Goal: Task Accomplishment & Management: Complete application form

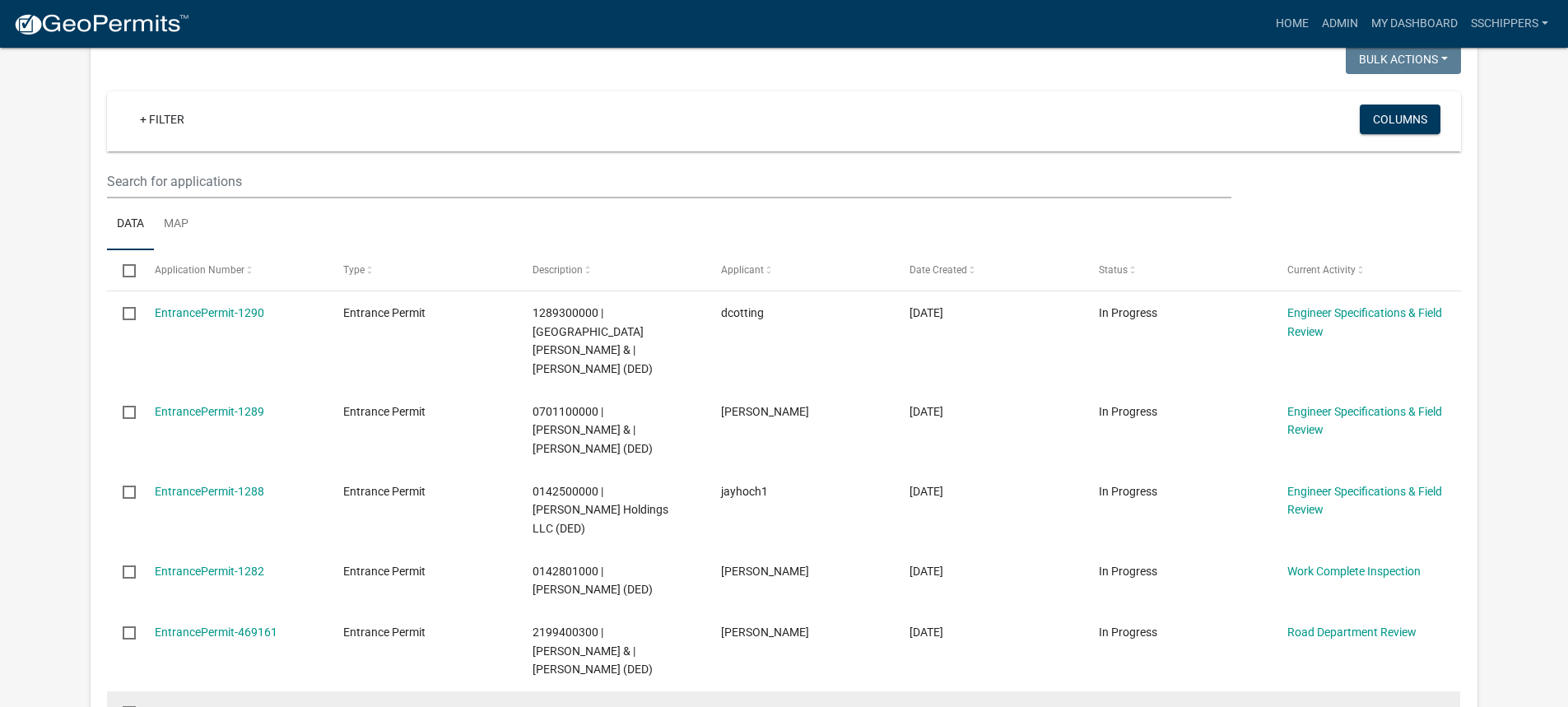
scroll to position [329, 0]
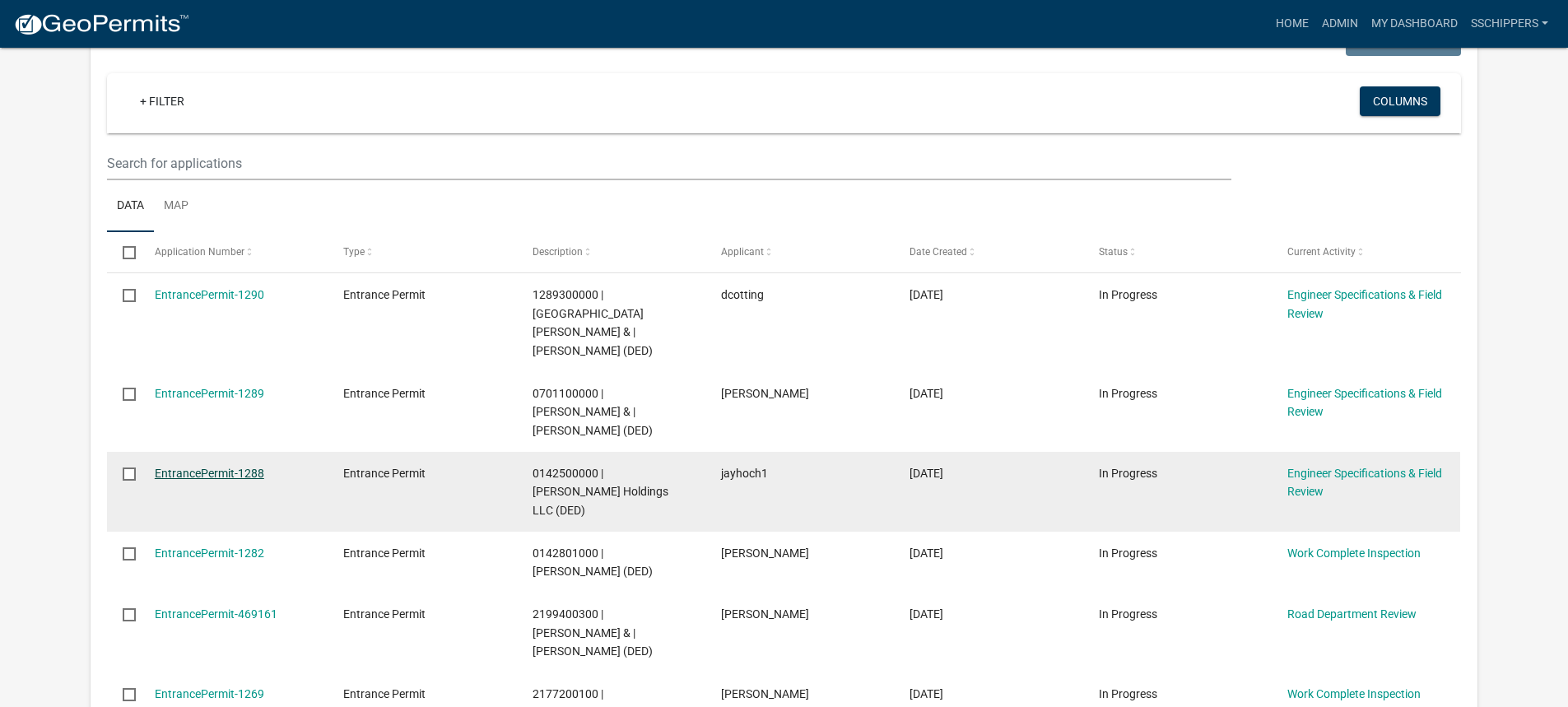
click at [230, 466] on link "EntrancePermit-1288" at bounding box center [209, 473] width 109 height 13
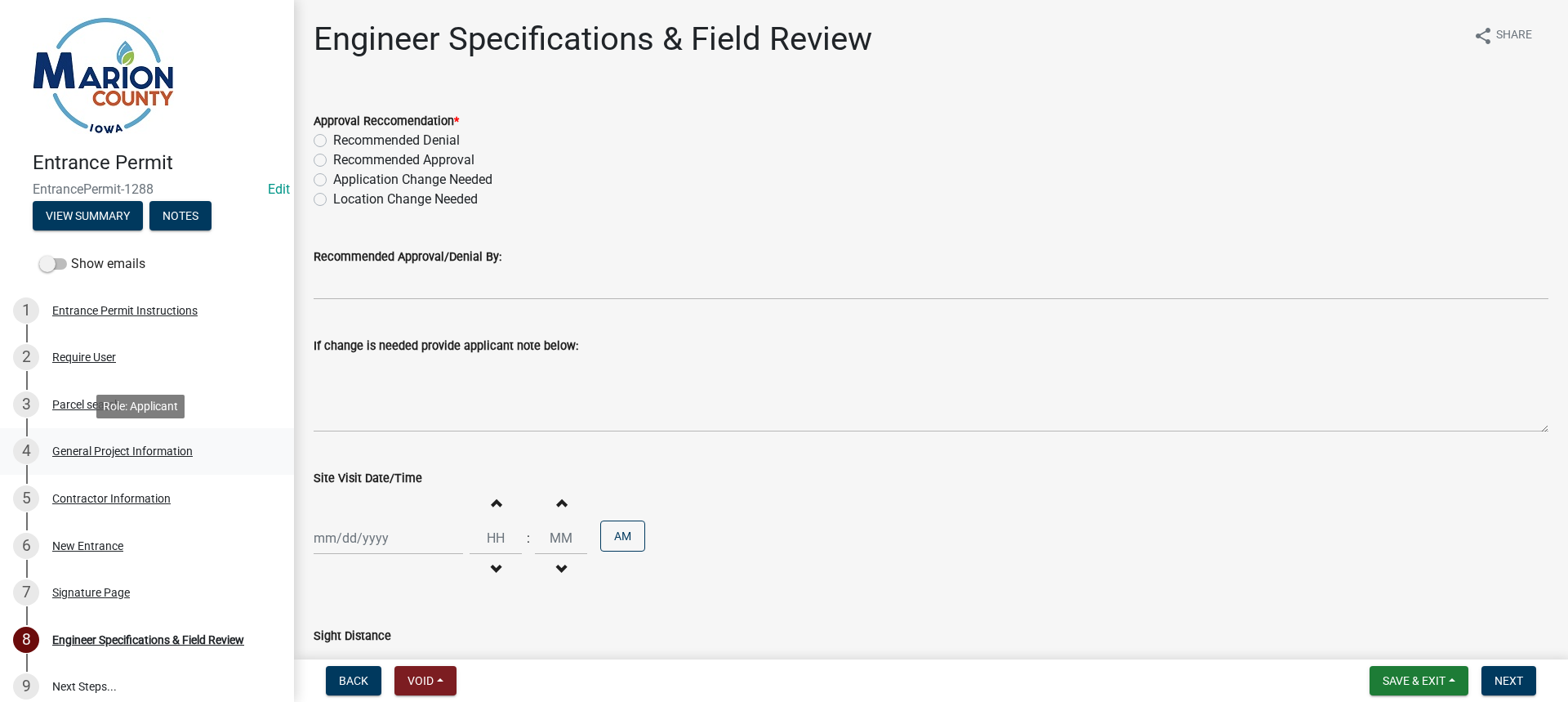
click at [80, 448] on div "General Project Information" at bounding box center [123, 451] width 141 height 11
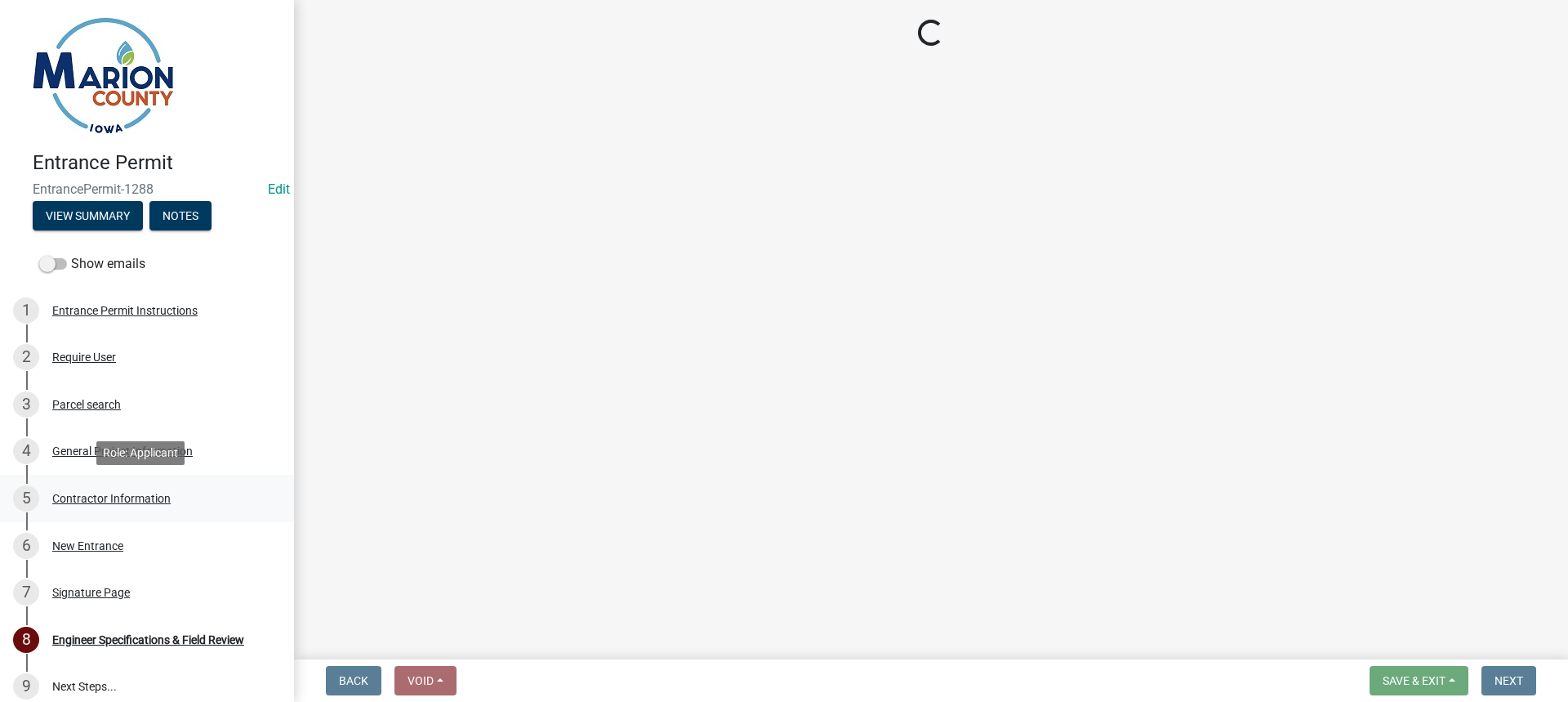
select select "7d756283-d3db-42d8-b135-ff8906bd1c63"
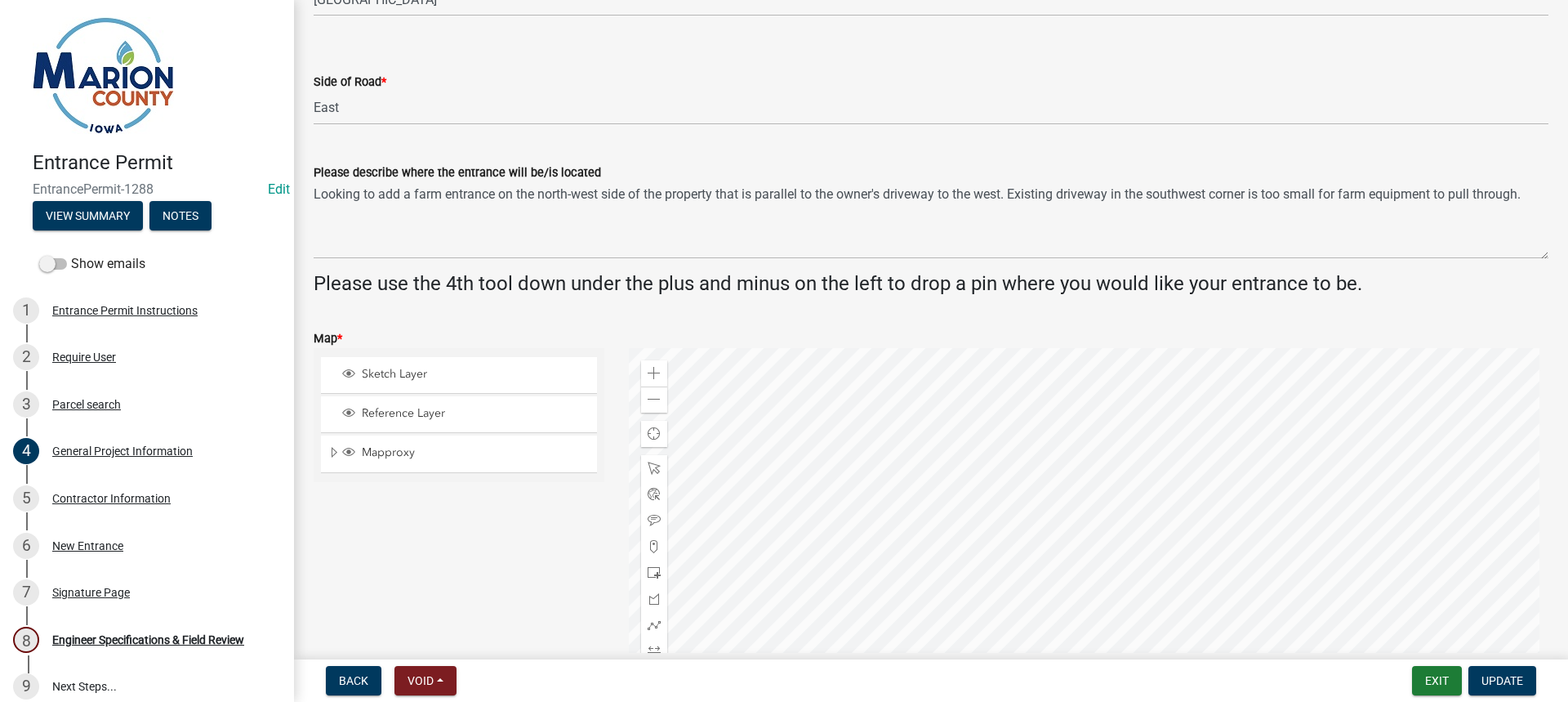
scroll to position [409, 0]
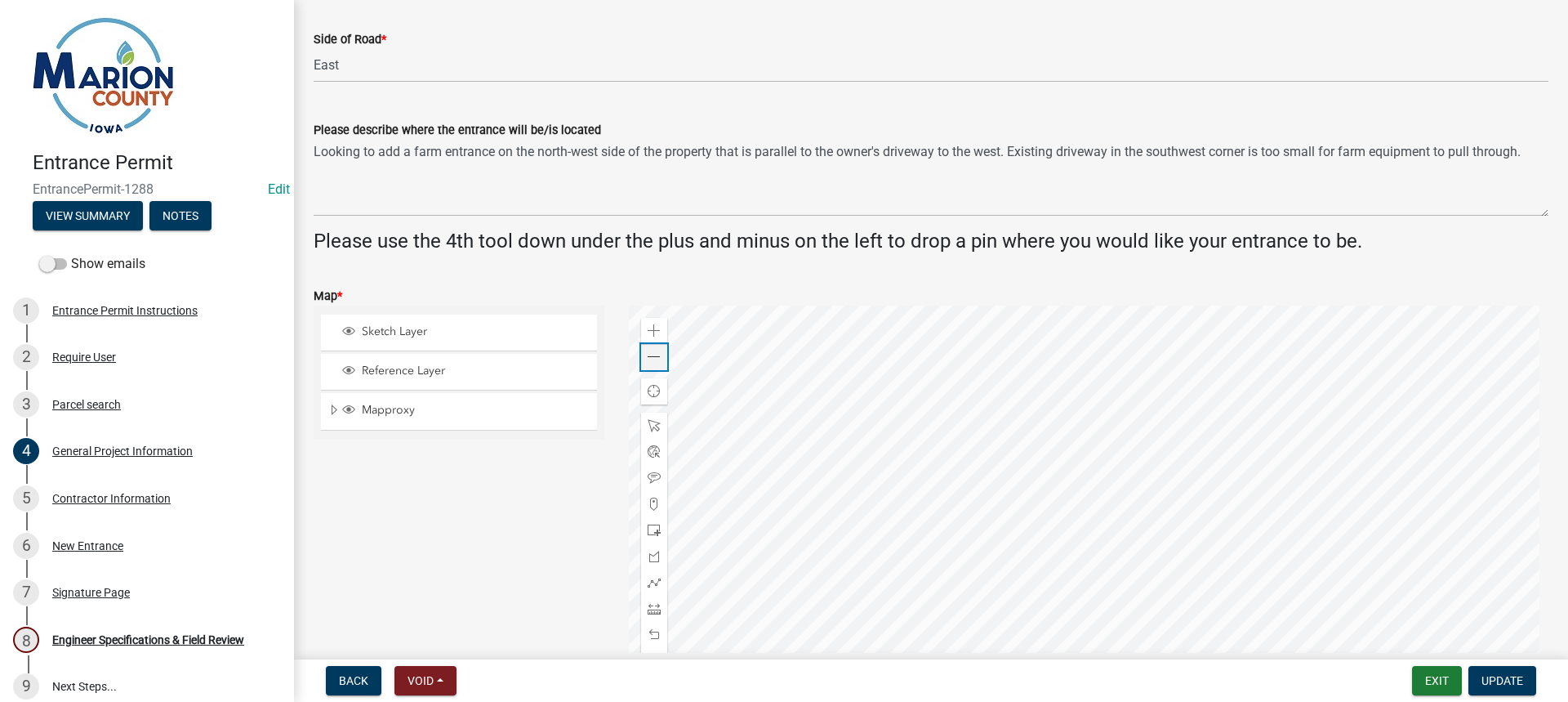
click at [651, 364] on span at bounding box center [654, 357] width 13 height 13
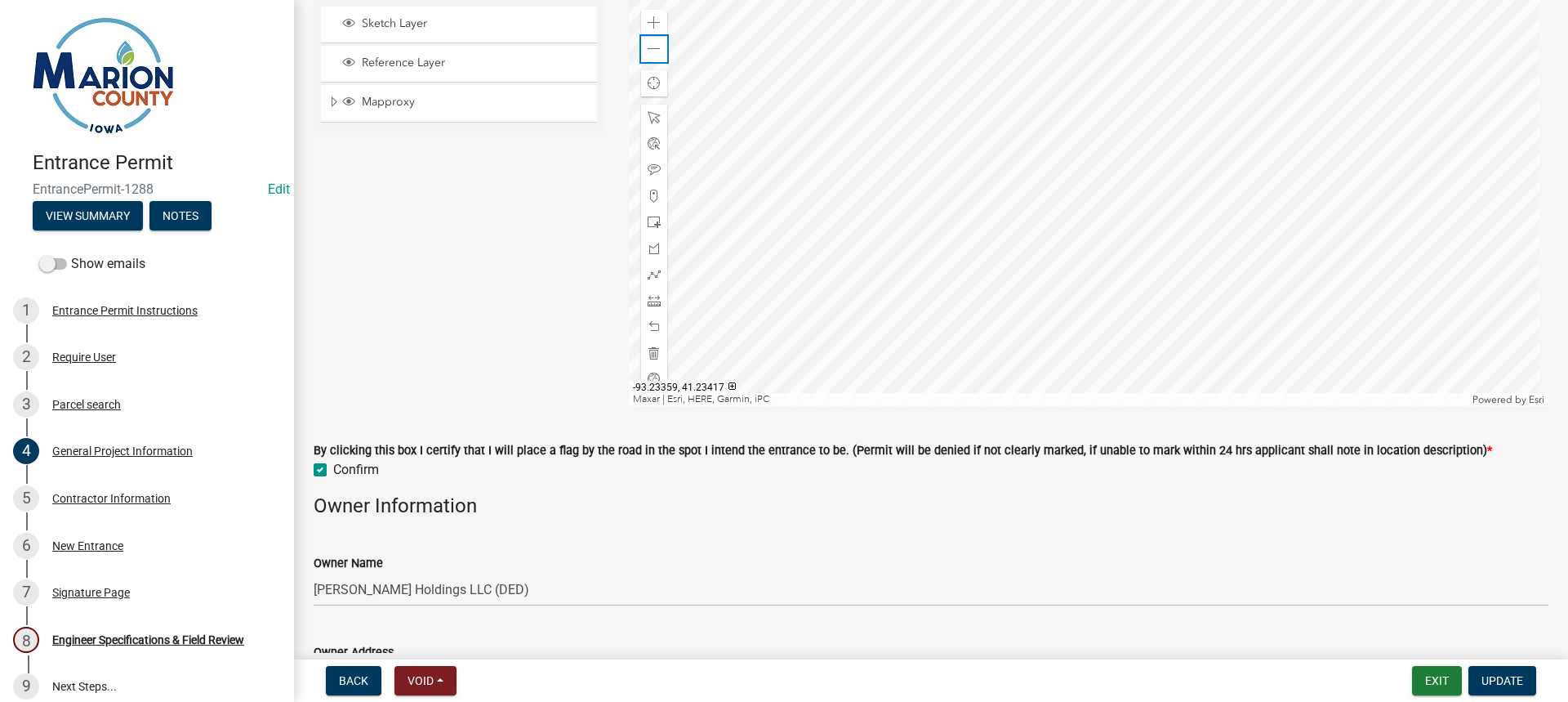
scroll to position [735, 0]
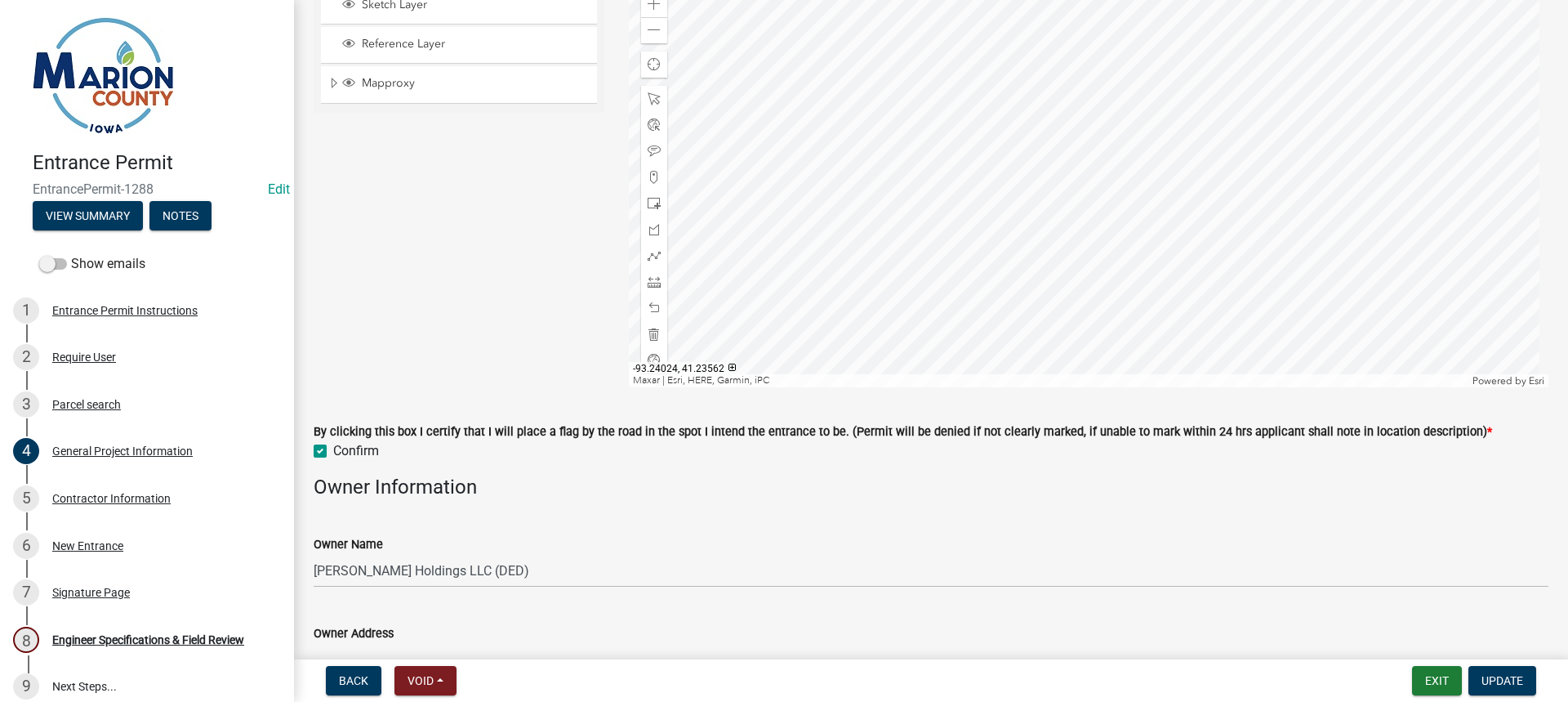
click at [921, 262] on div at bounding box center [1089, 183] width 921 height 409
click at [788, 239] on div at bounding box center [1089, 183] width 921 height 409
click at [657, 9] on span at bounding box center [654, 4] width 13 height 13
click at [995, 149] on div at bounding box center [1089, 183] width 921 height 409
click at [1012, 165] on div at bounding box center [1089, 183] width 921 height 409
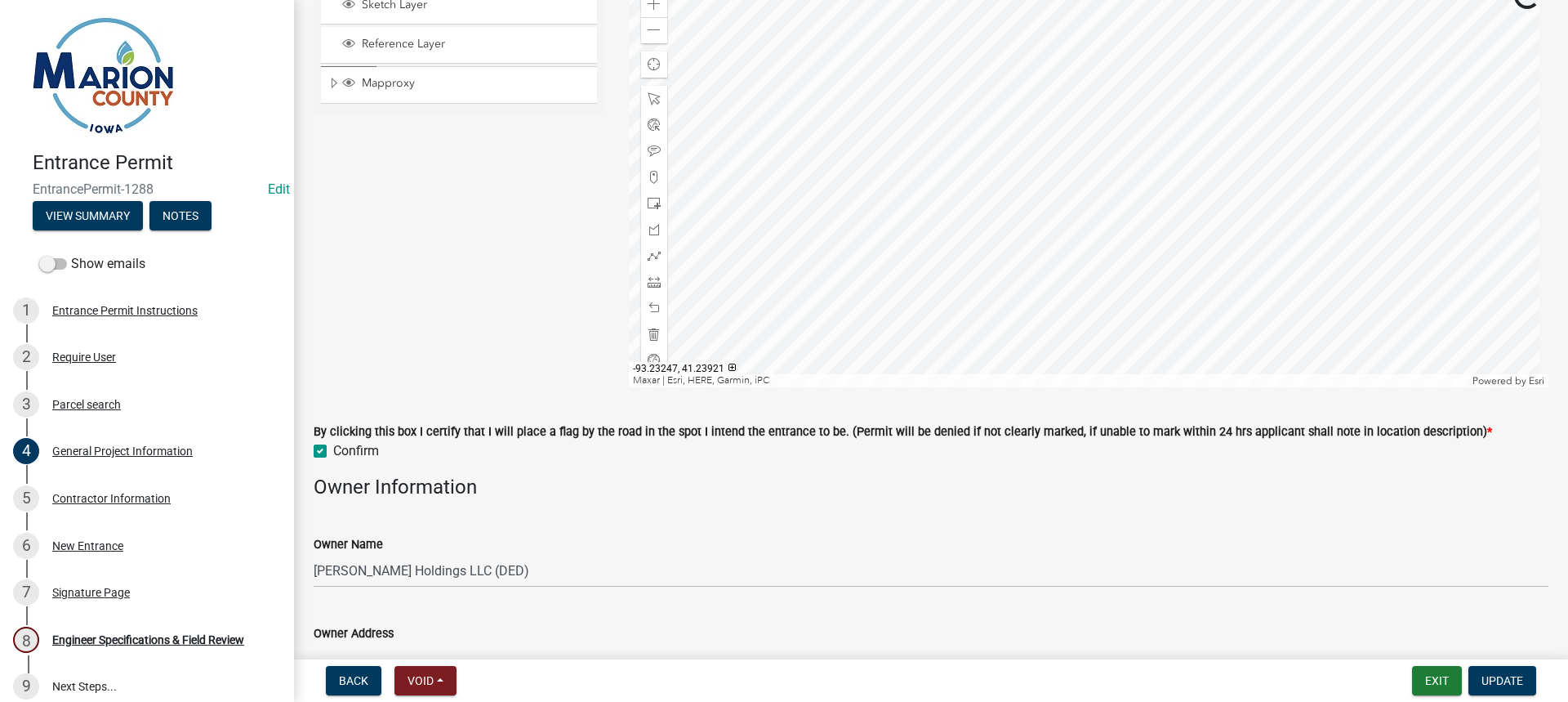
click at [1028, 230] on div at bounding box center [1089, 183] width 921 height 409
click at [660, 13] on div "Zoom in" at bounding box center [654, 4] width 26 height 26
click at [653, 31] on span at bounding box center [654, 30] width 13 height 13
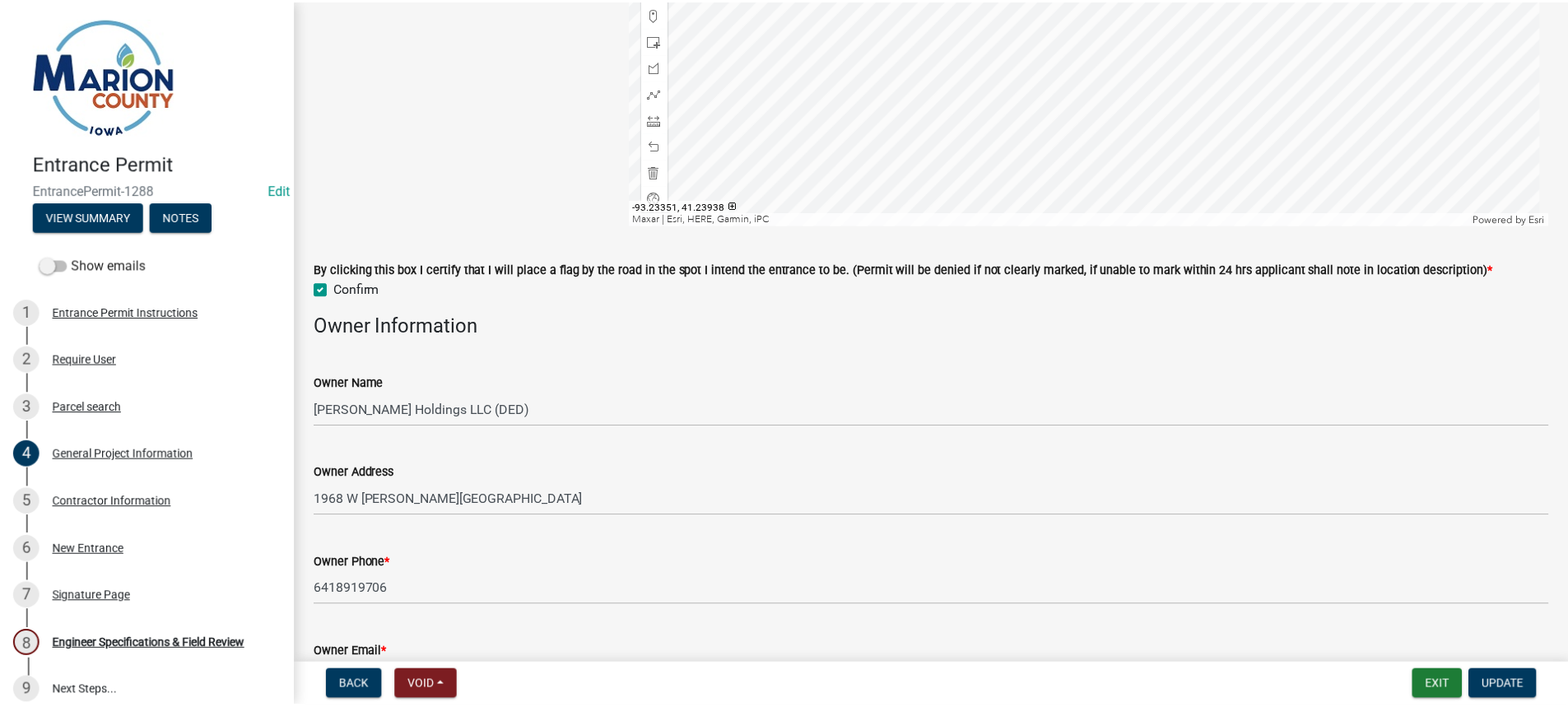
scroll to position [412, 0]
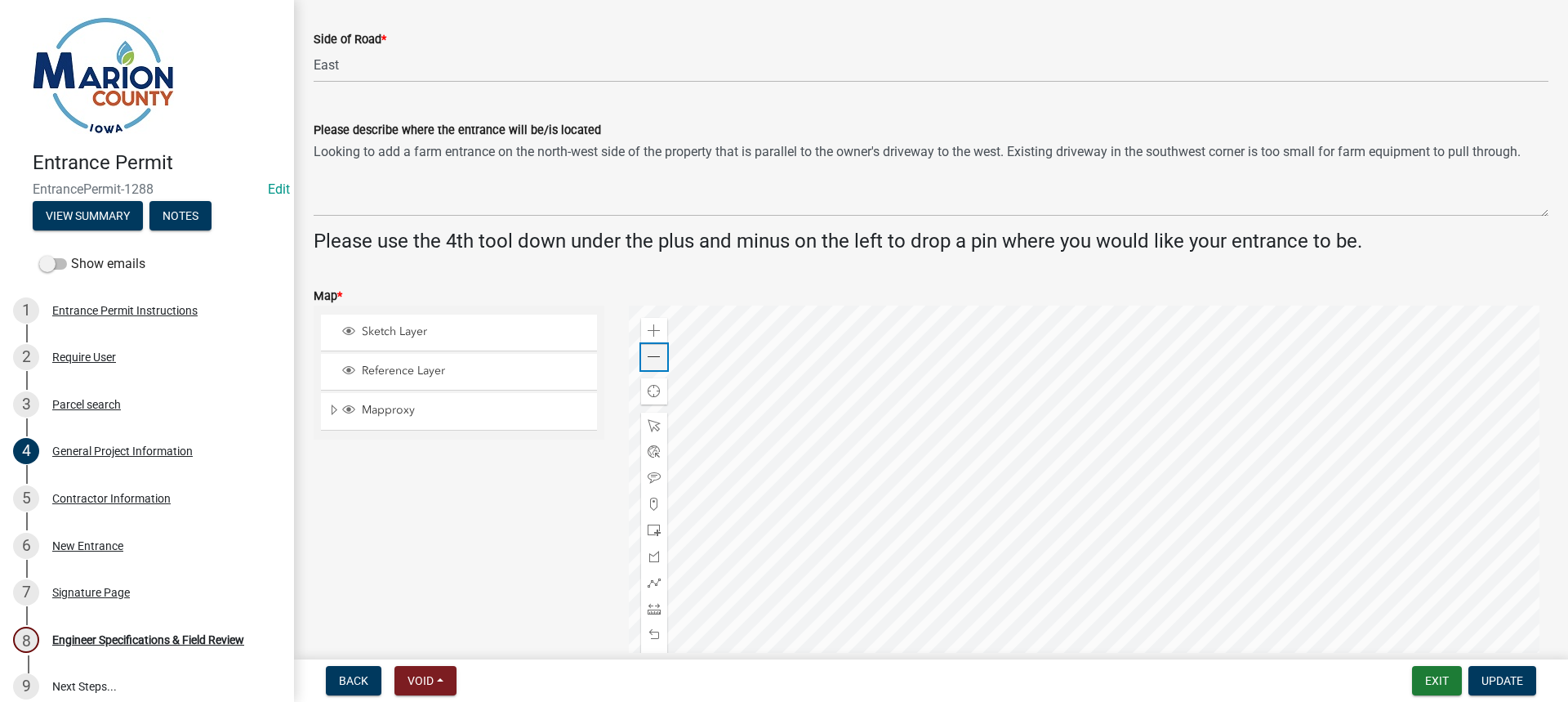
click at [653, 360] on span at bounding box center [654, 357] width 13 height 13
click at [1425, 680] on button "Exit" at bounding box center [1438, 680] width 50 height 30
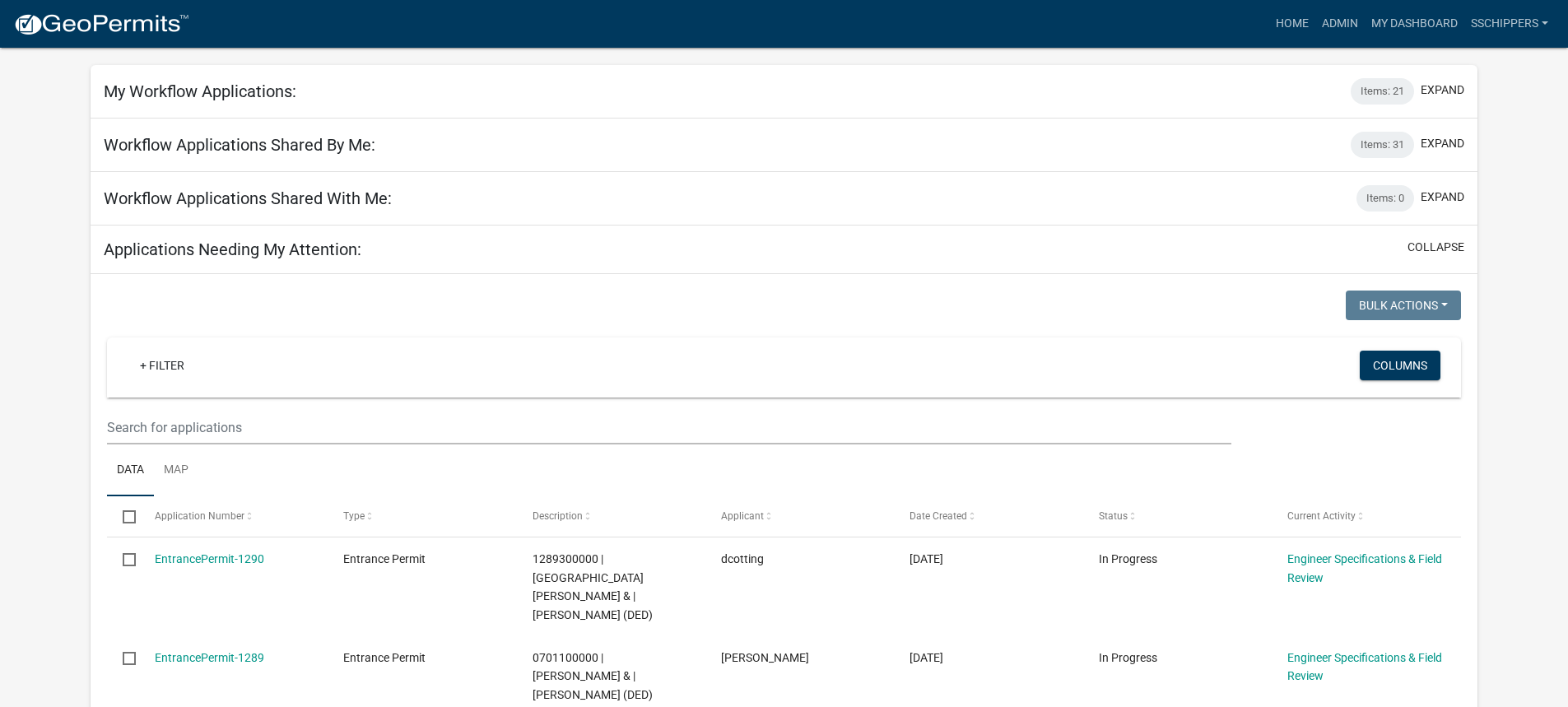
scroll to position [247, 0]
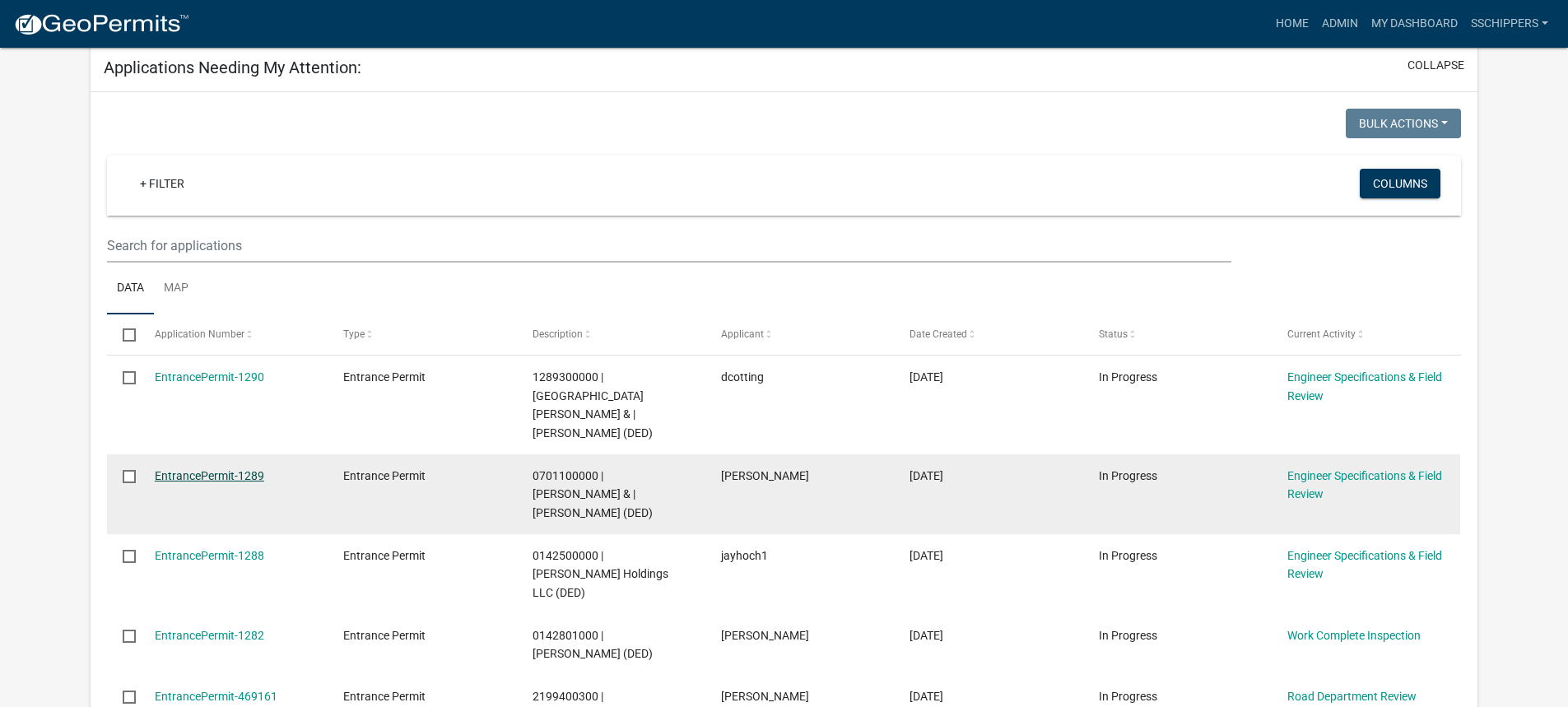
click at [205, 469] on link "EntrancePermit-1289" at bounding box center [209, 476] width 109 height 13
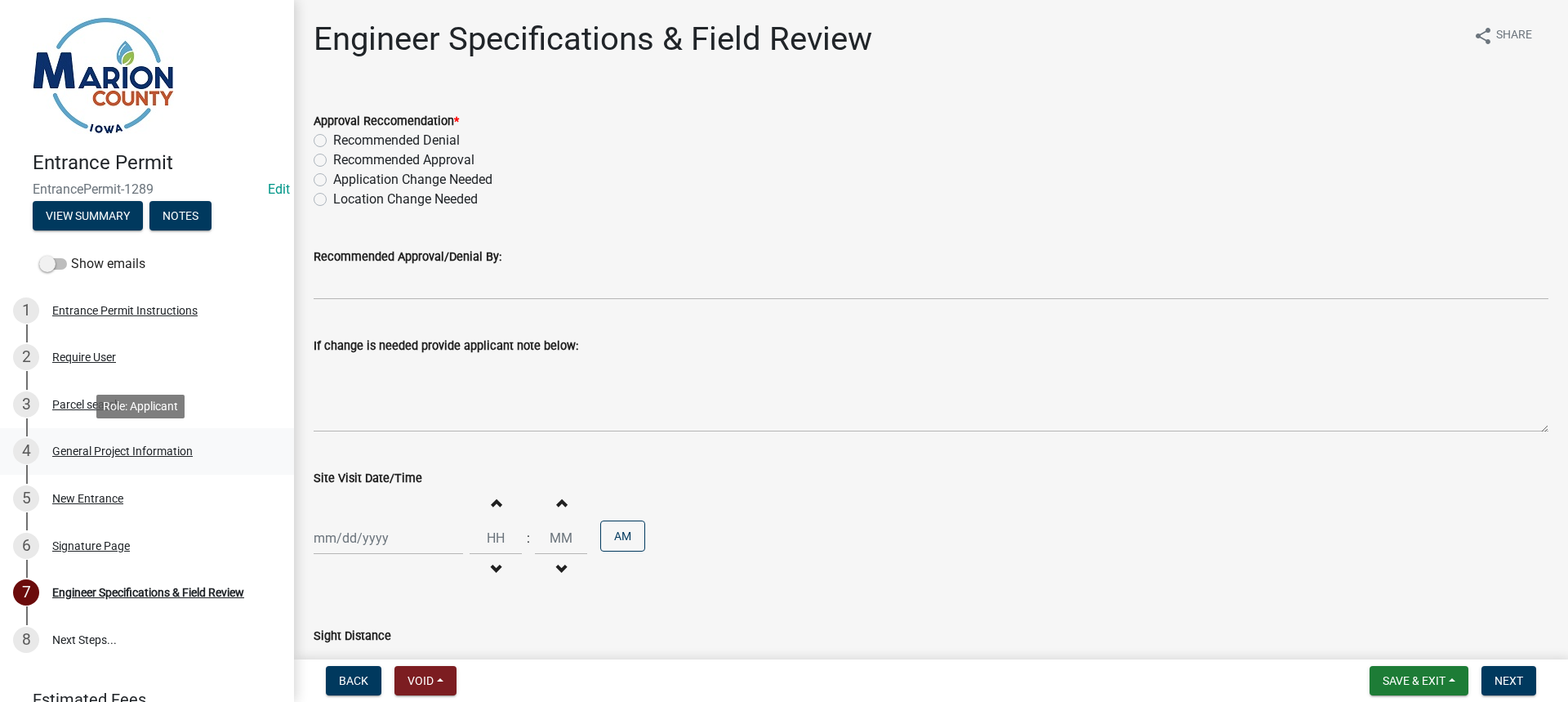
click at [154, 451] on div "General Project Information" at bounding box center [123, 451] width 141 height 11
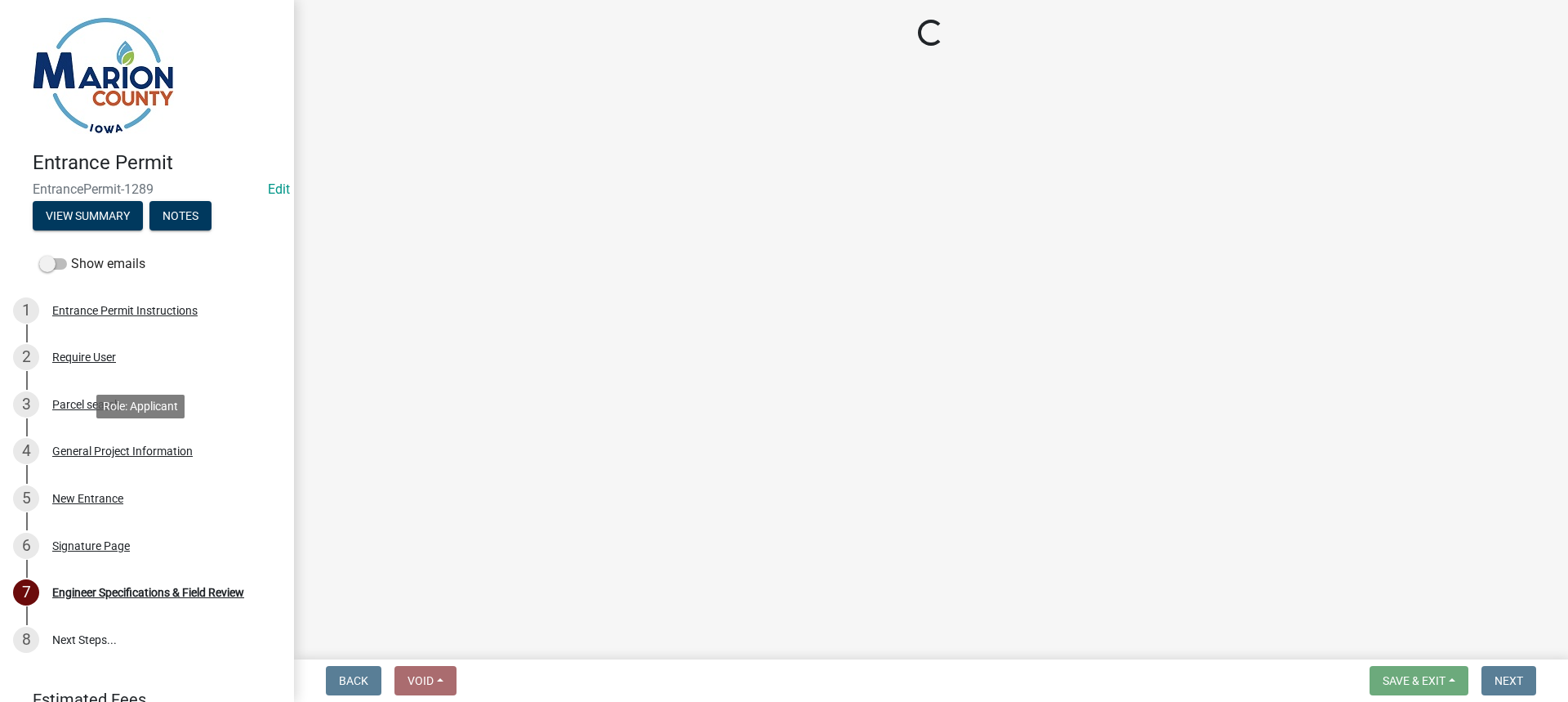
select select "491d49cf-3fe2-4d6a-91d4-9261f1d4421d"
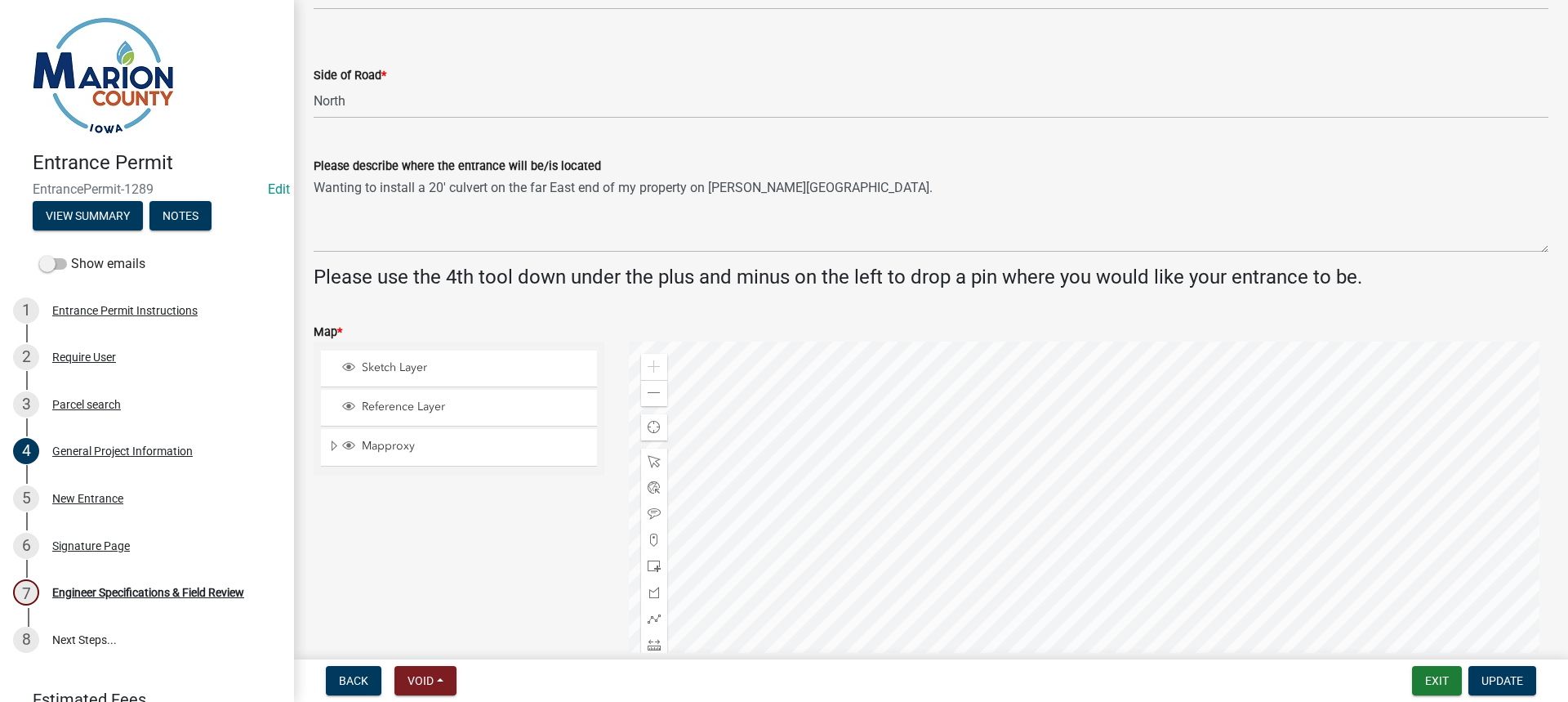
scroll to position [371, 0]
click at [663, 396] on div "Zoom out" at bounding box center [654, 393] width 26 height 26
click at [655, 396] on span at bounding box center [654, 394] width 13 height 13
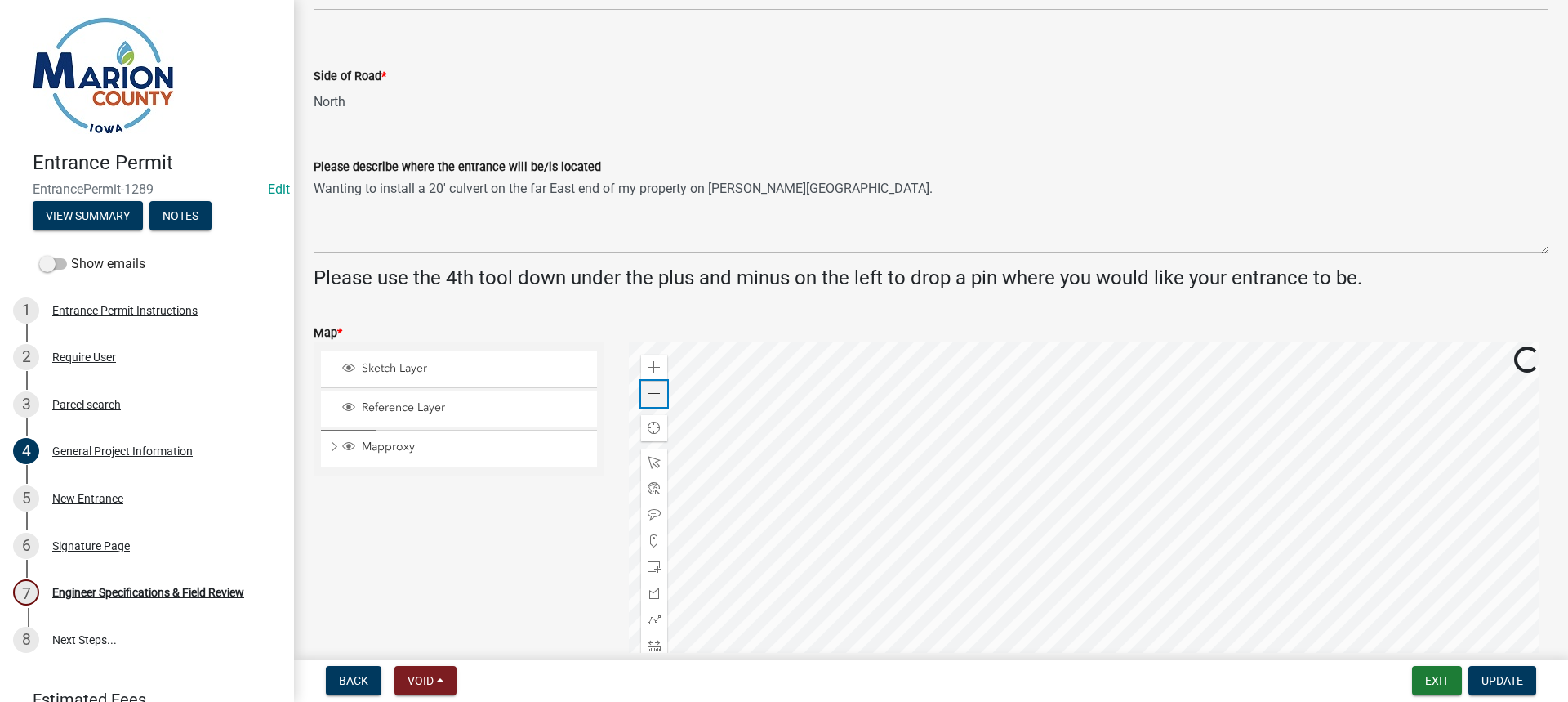
click at [655, 396] on span at bounding box center [654, 394] width 13 height 13
click at [652, 365] on span at bounding box center [654, 368] width 13 height 13
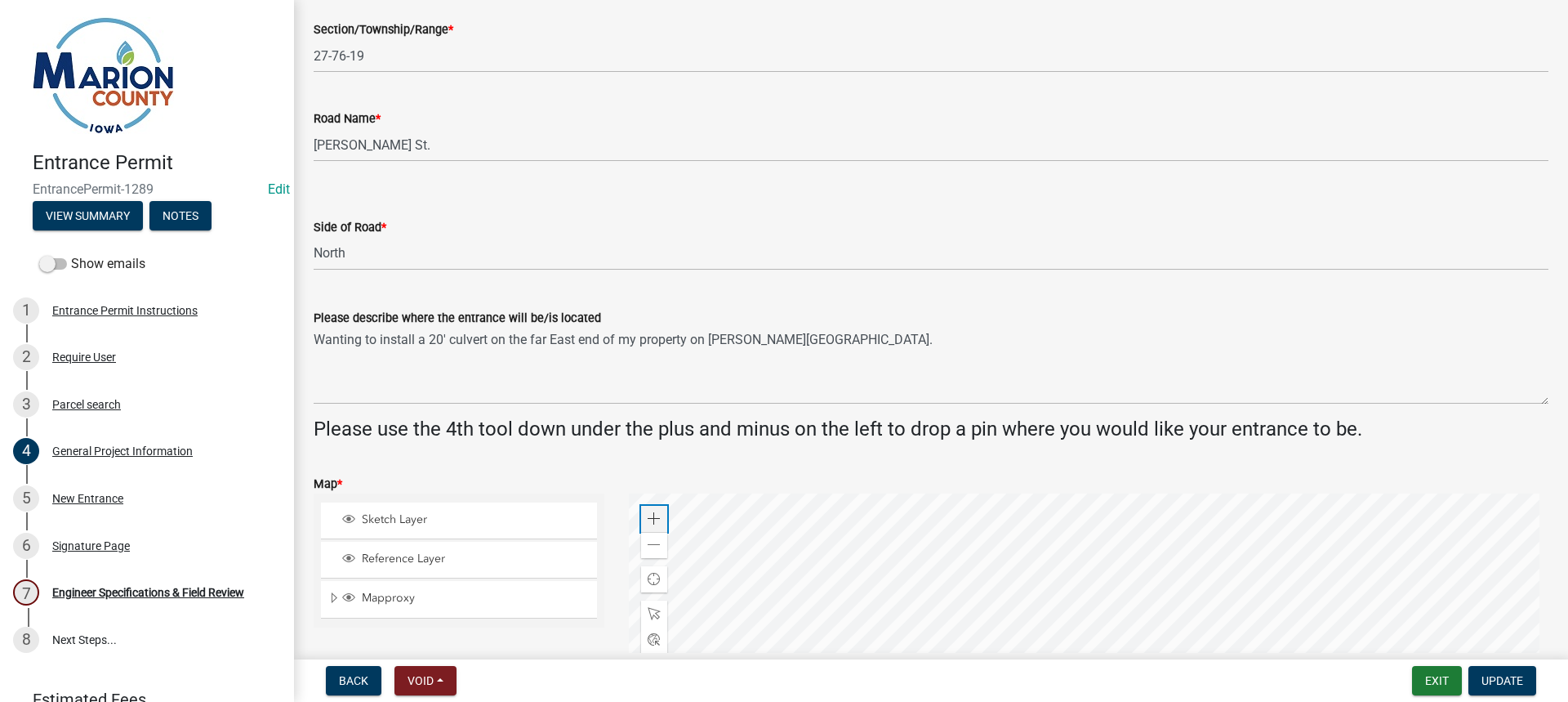
scroll to position [209, 0]
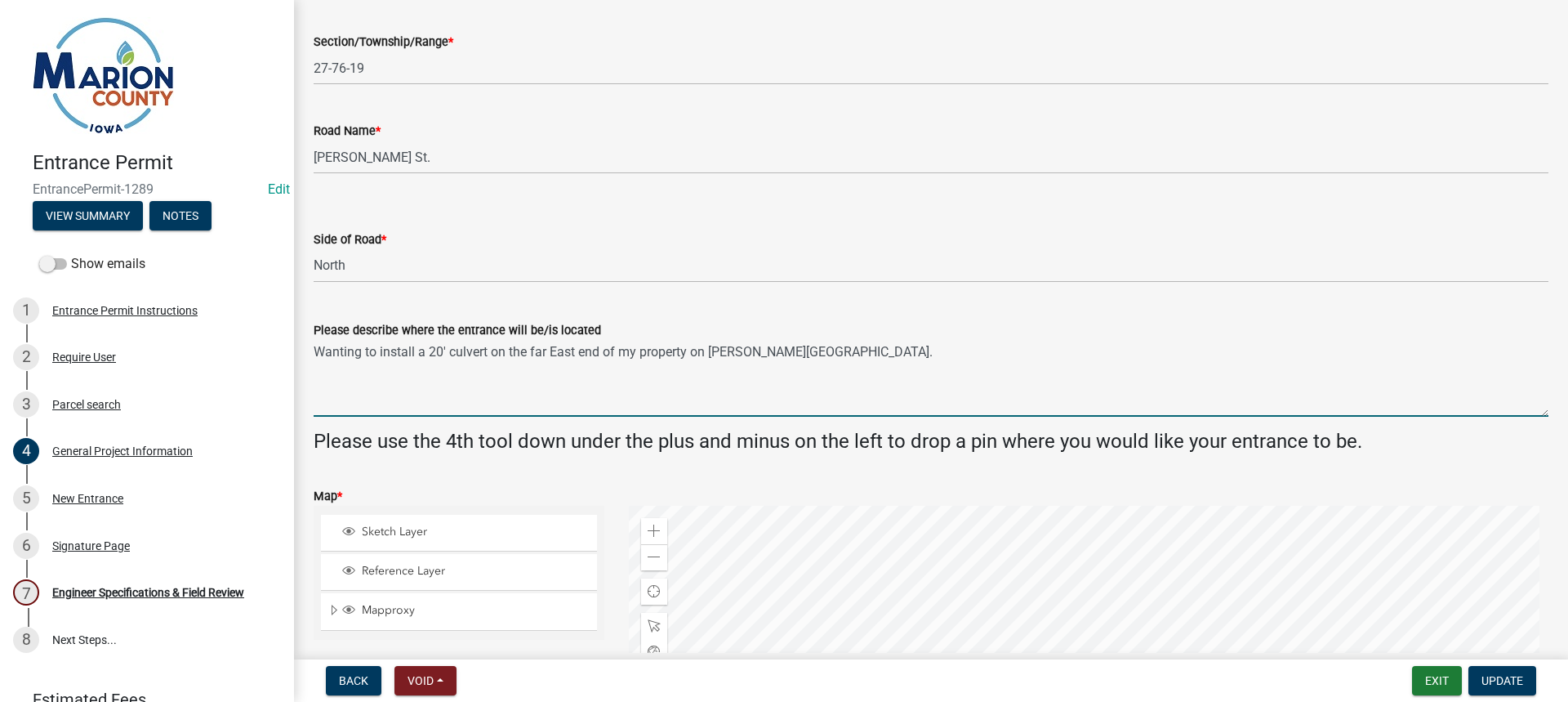
drag, startPoint x: 949, startPoint y: 374, endPoint x: 895, endPoint y: 187, distance: 194.6
click at [895, 187] on div "Side of Road * Select Item... [GEOGRAPHIC_DATA]" at bounding box center [930, 234] width 1235 height 95
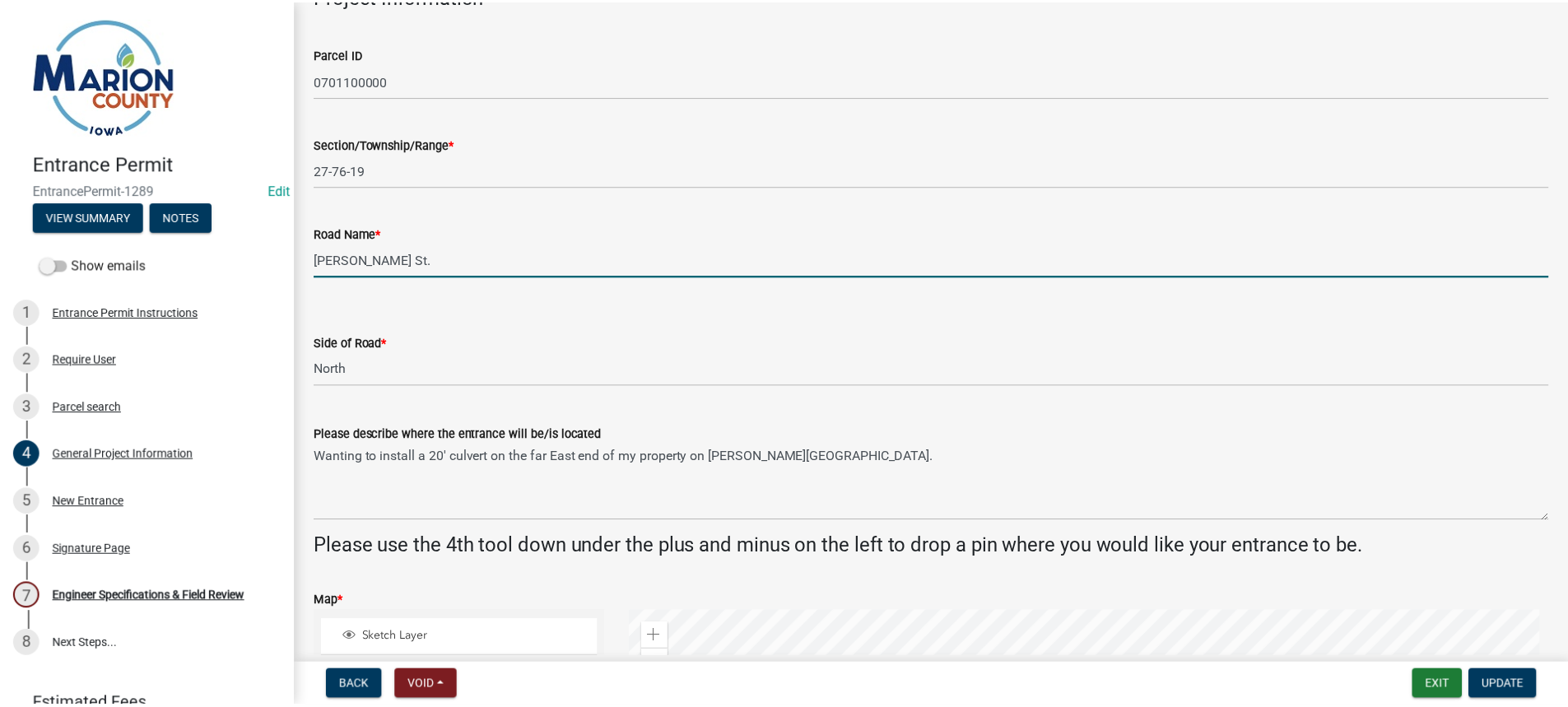
scroll to position [0, 0]
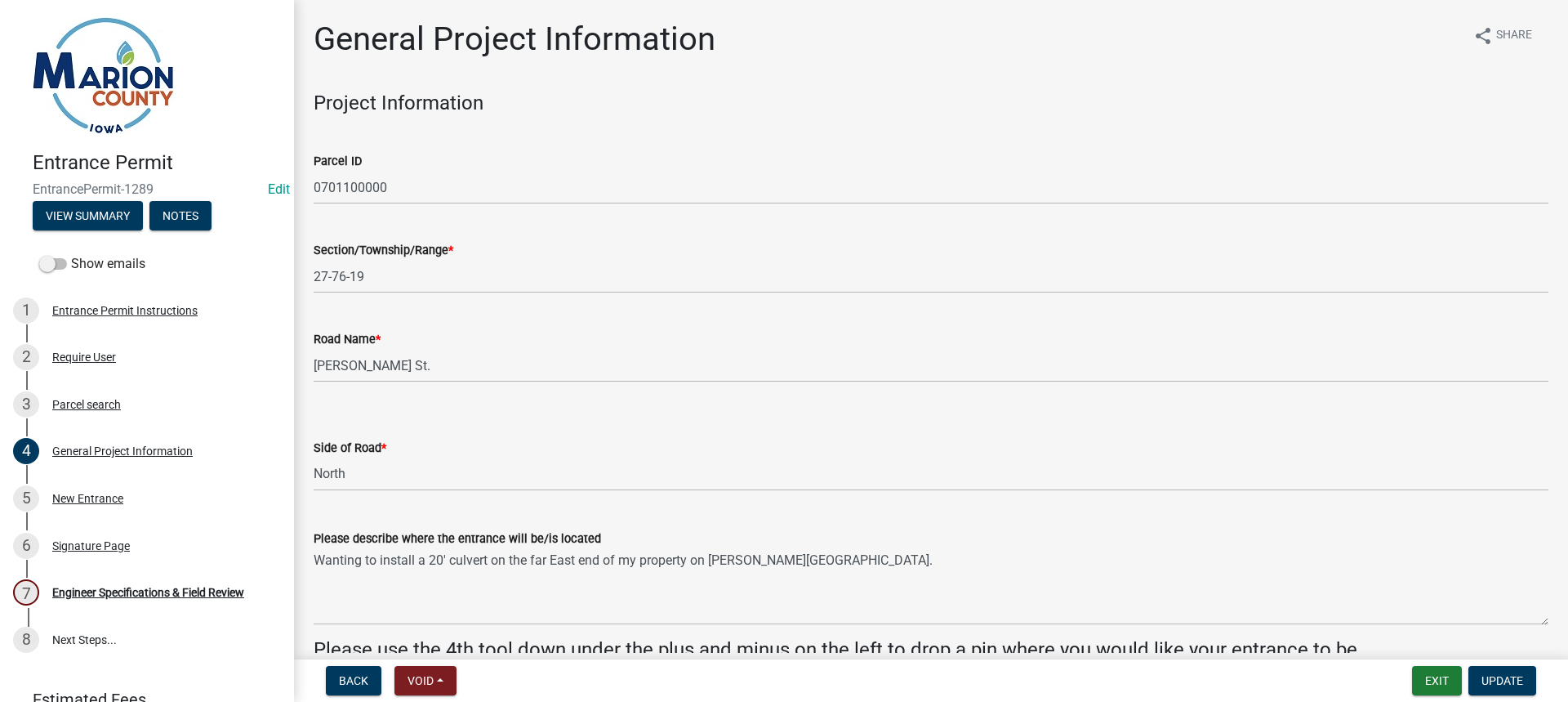
click at [854, 164] on div "Parcel ID" at bounding box center [930, 161] width 1235 height 20
click at [1433, 686] on button "Exit" at bounding box center [1438, 680] width 50 height 30
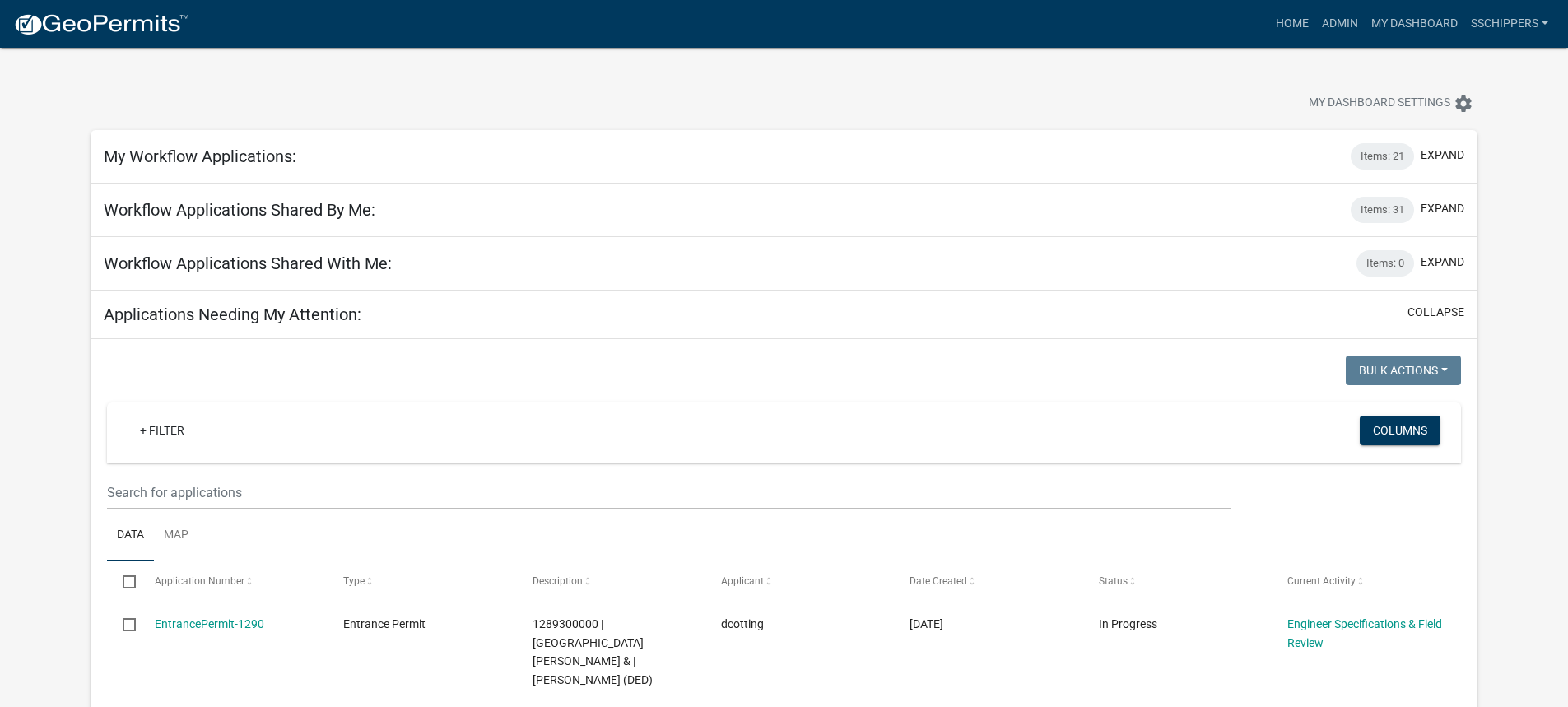
scroll to position [82, 0]
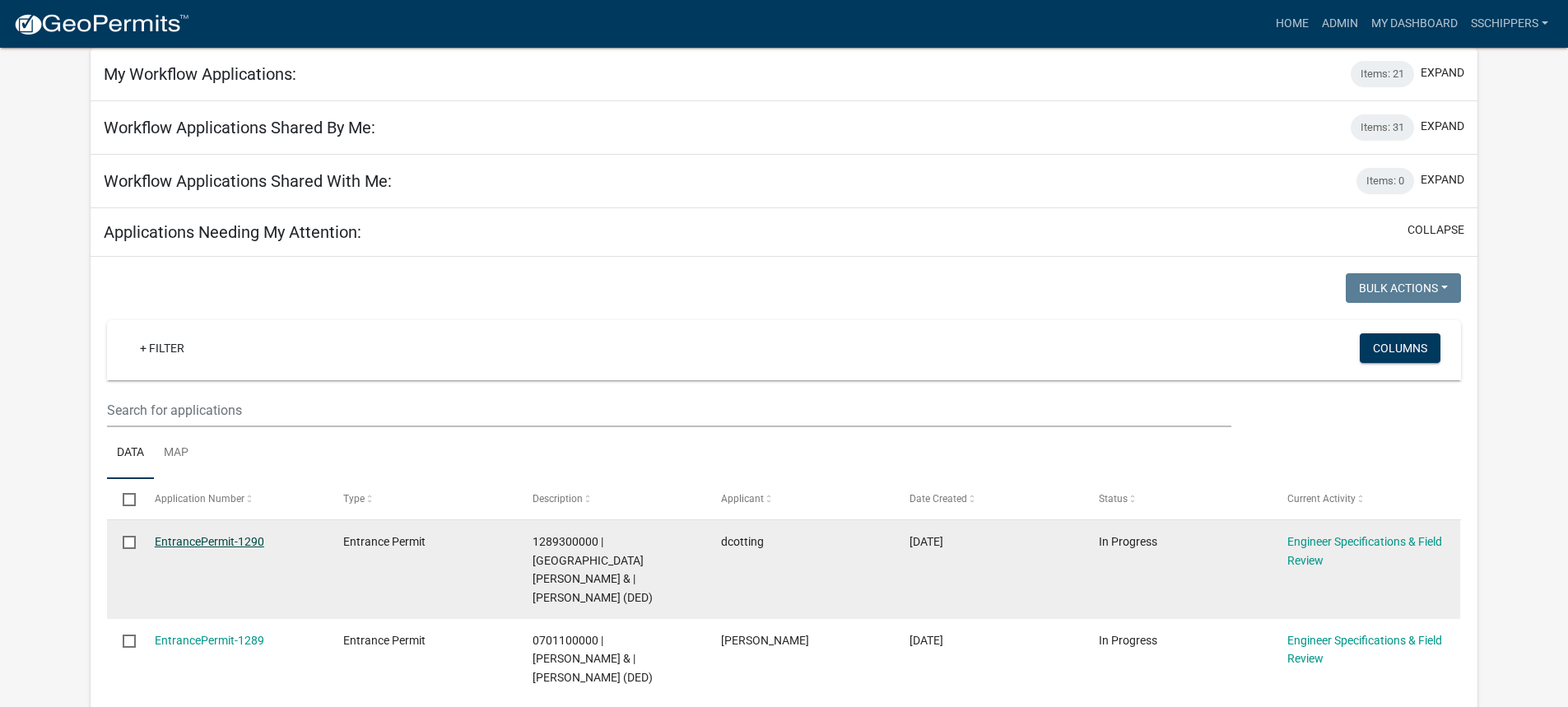
click at [243, 544] on link "EntrancePermit-1290" at bounding box center [209, 542] width 109 height 13
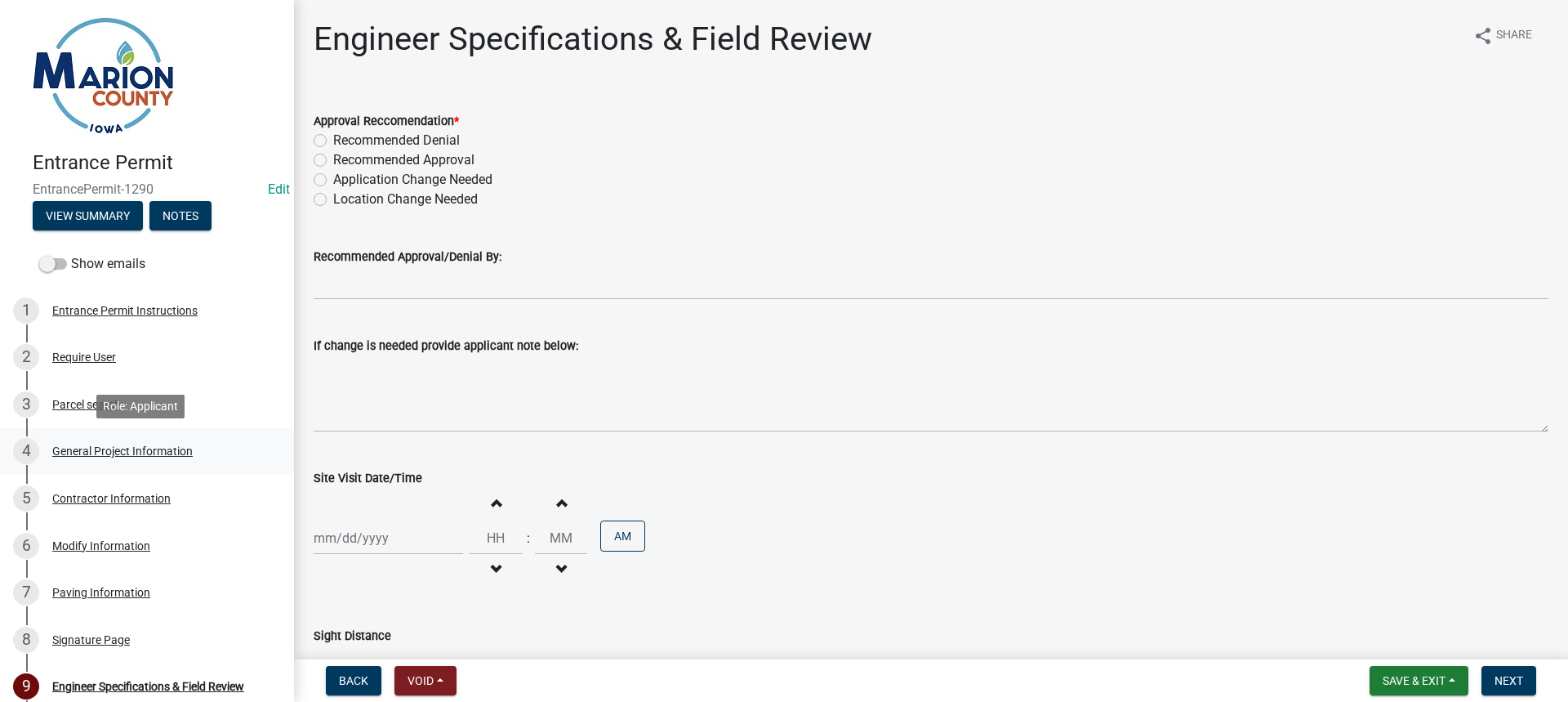
click at [133, 452] on div "General Project Information" at bounding box center [123, 451] width 141 height 11
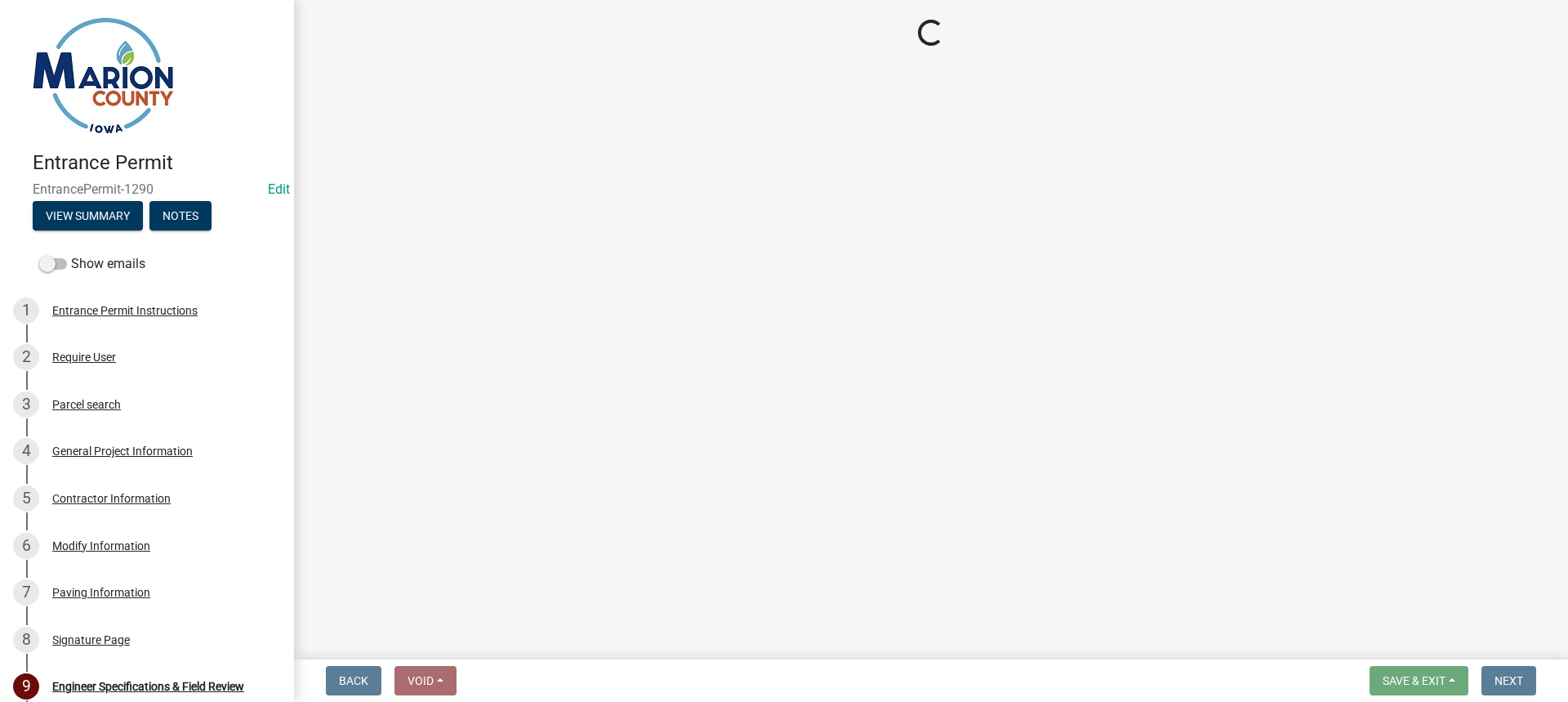
select select "7d756283-d3db-42d8-b135-ff8906bd1c63"
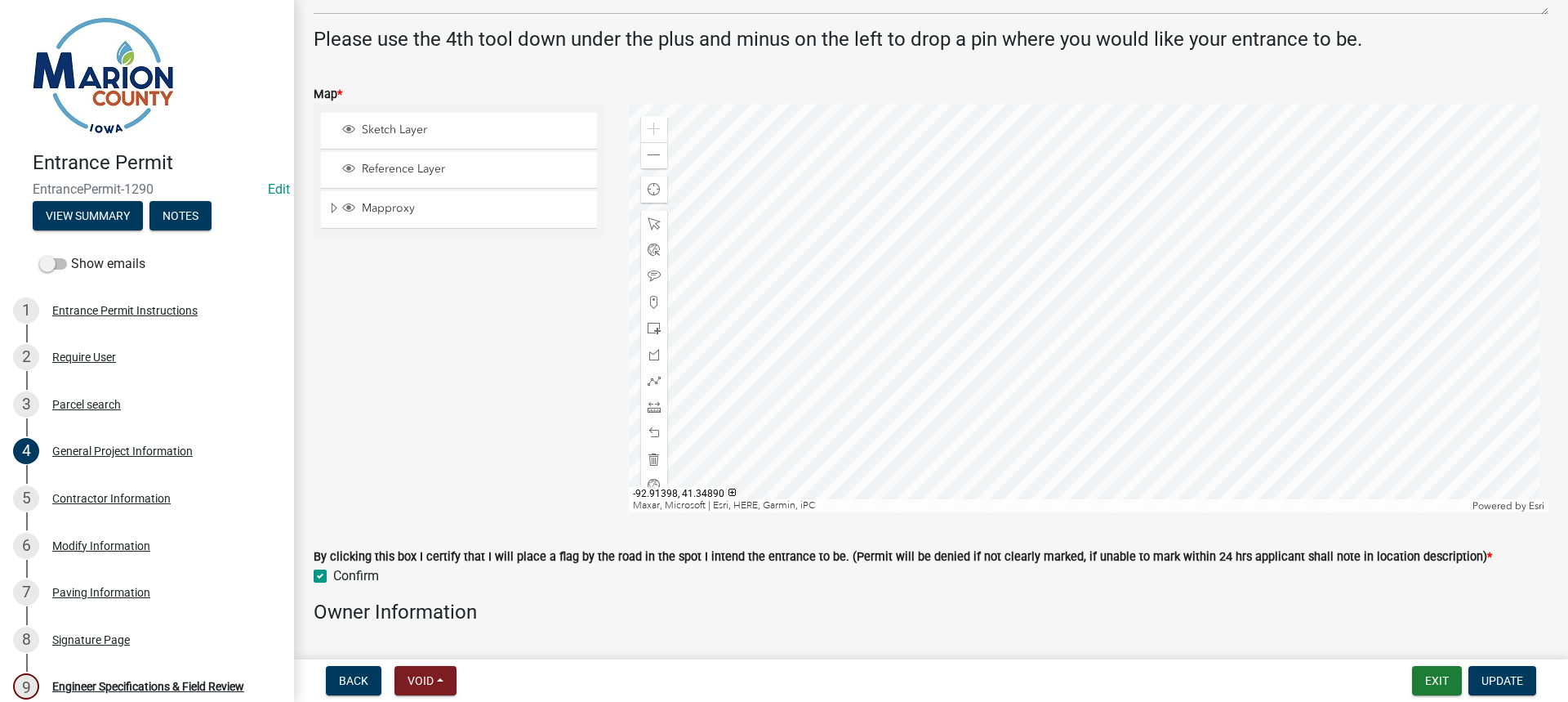
scroll to position [653, 0]
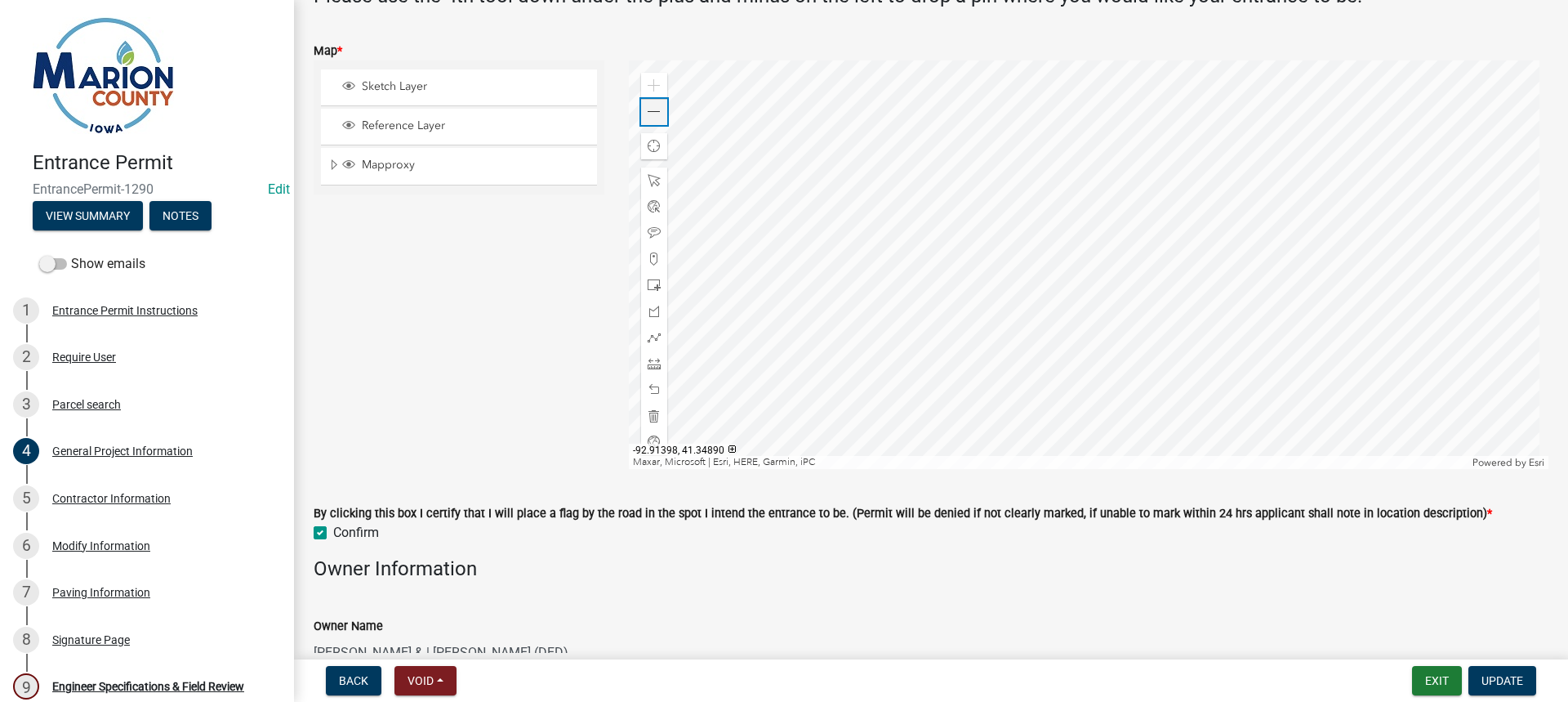
click at [647, 120] on div "Zoom out" at bounding box center [654, 111] width 26 height 26
click at [126, 550] on div "Modify Information" at bounding box center [101, 546] width 98 height 11
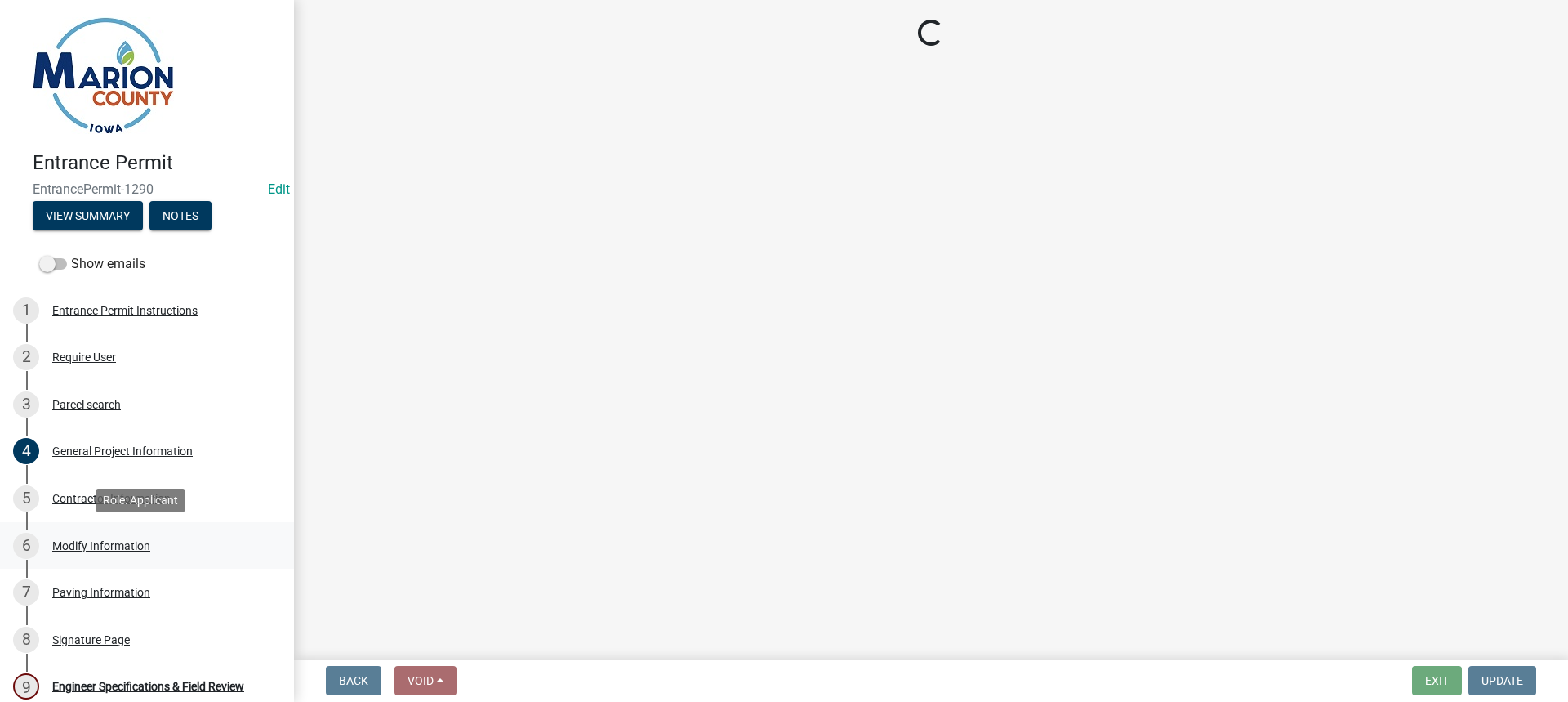
scroll to position [0, 0]
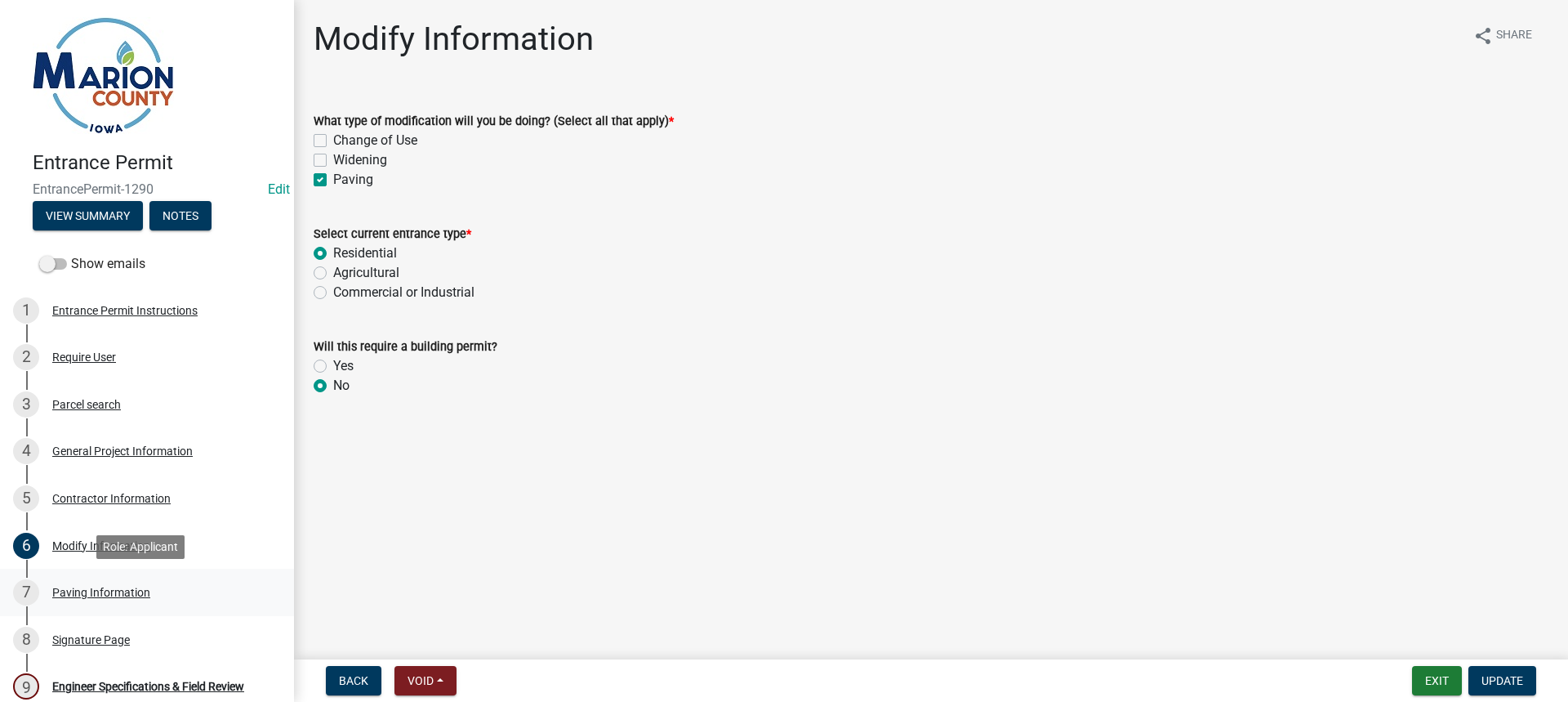
click at [143, 587] on div "Paving Information" at bounding box center [101, 592] width 98 height 11
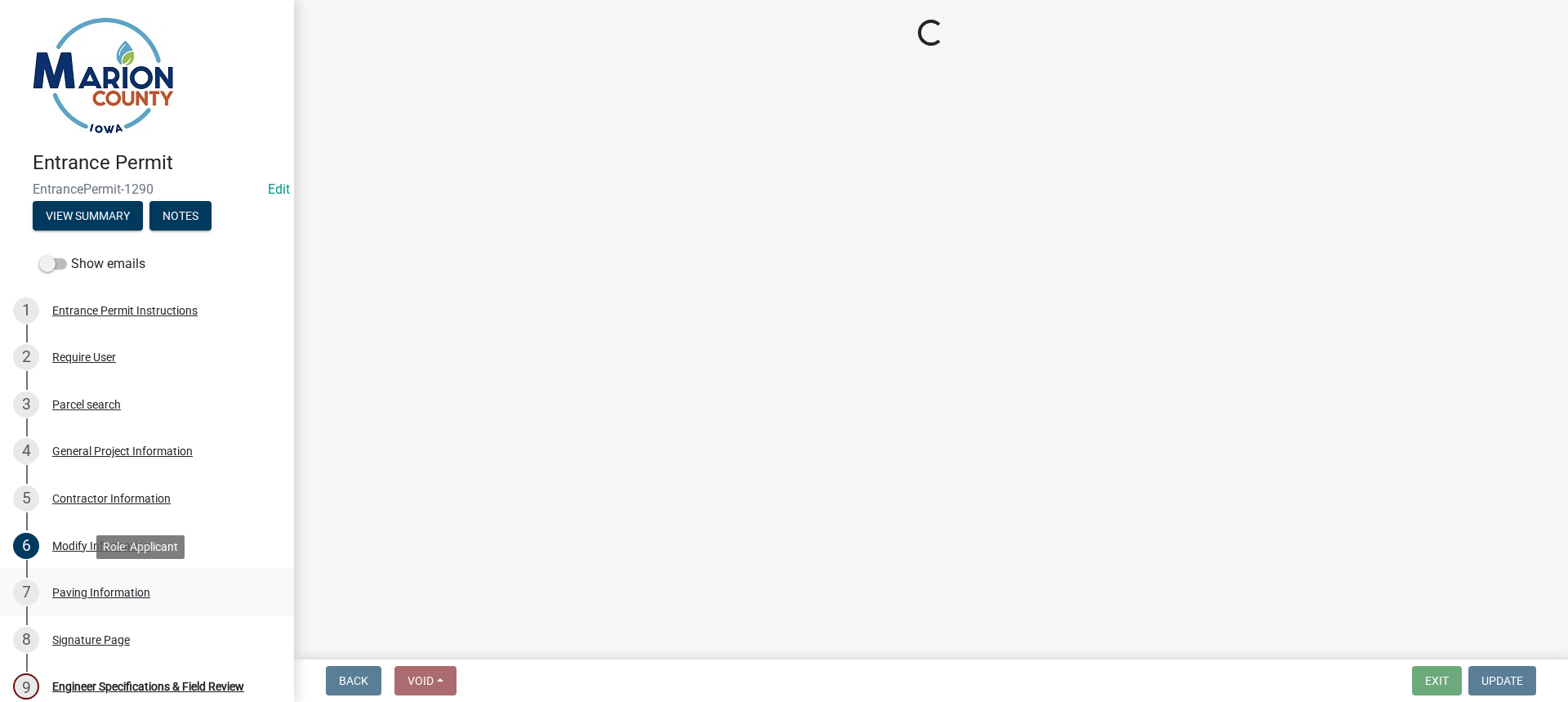
select select "0181f2aa-d129-4250-a354-69bbaf3c6063"
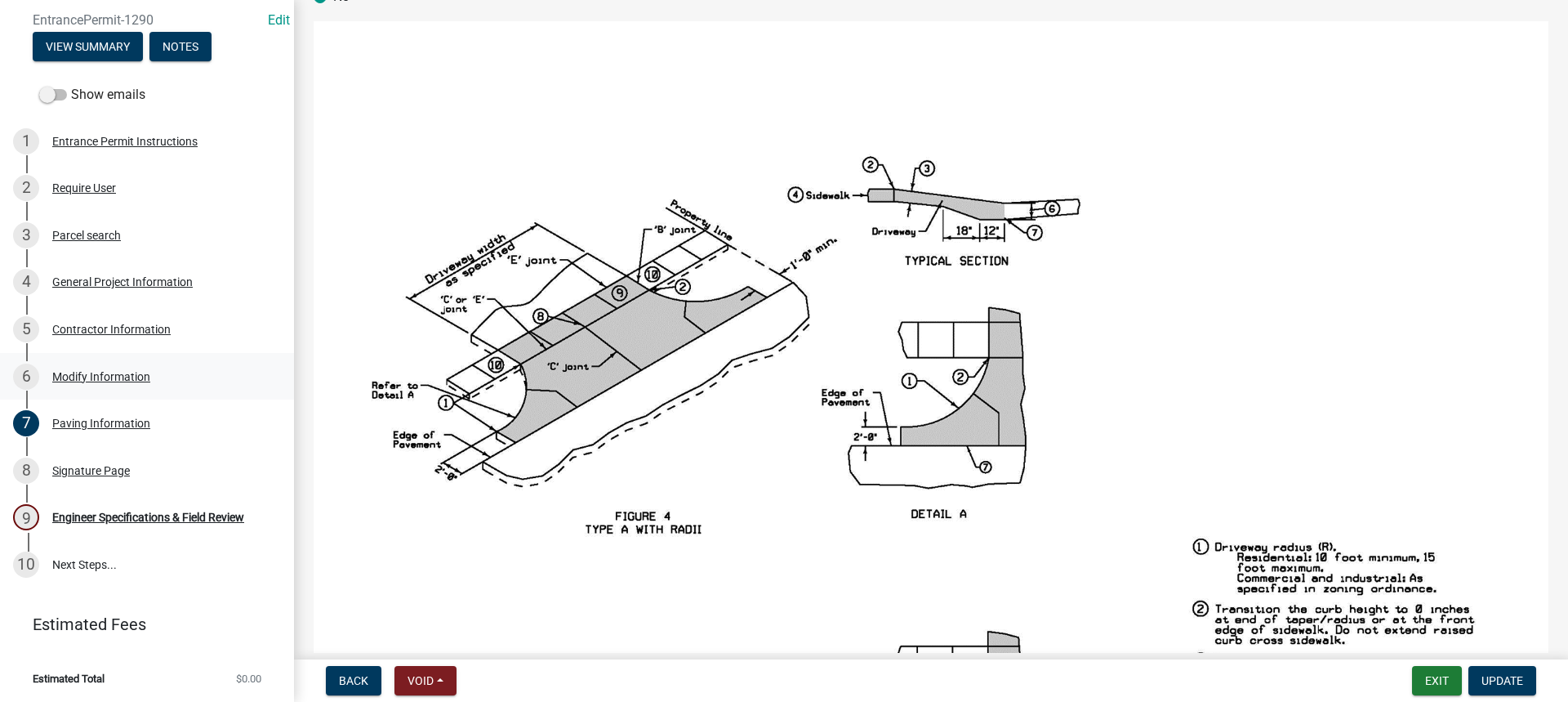
scroll to position [170, 0]
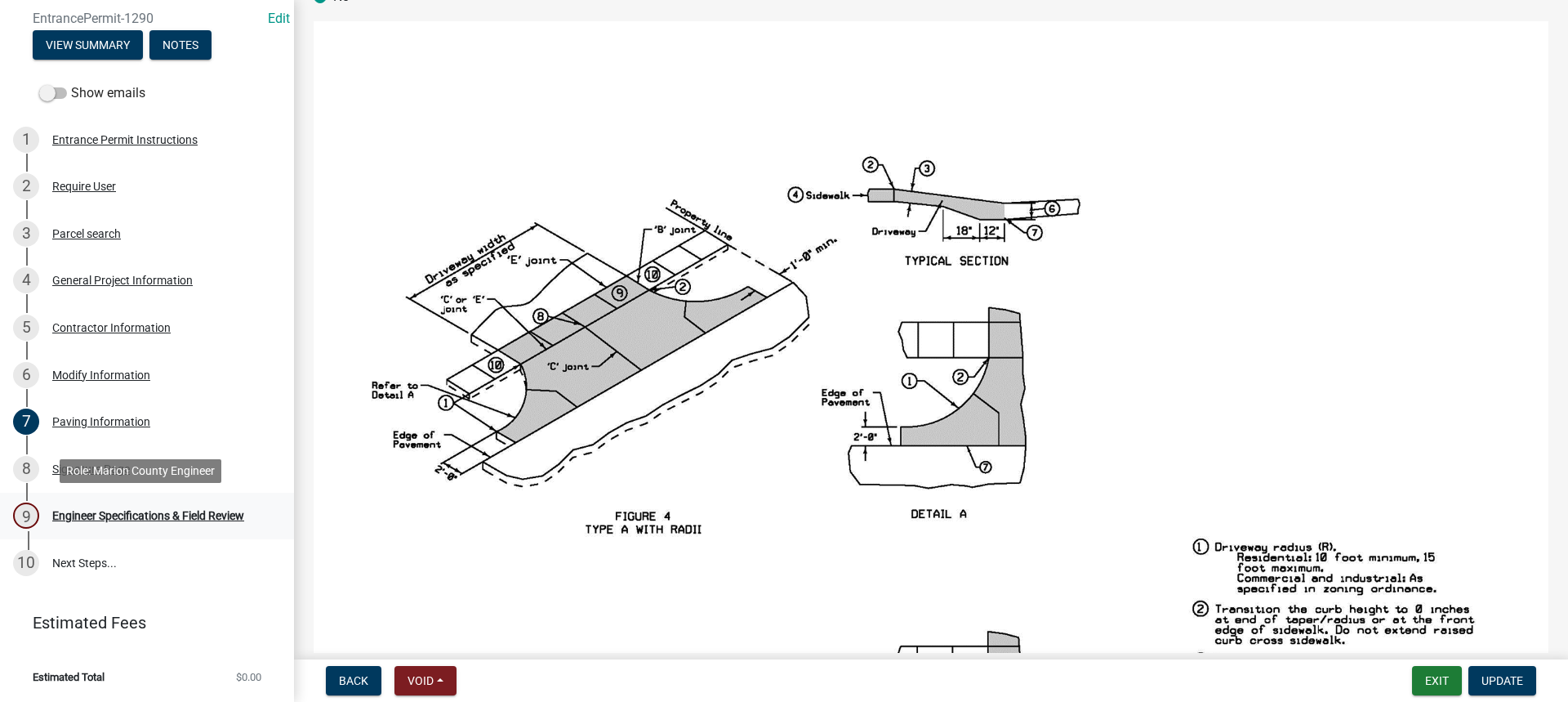
click at [141, 514] on div "Engineer Specifications & Field Review" at bounding box center [149, 515] width 192 height 11
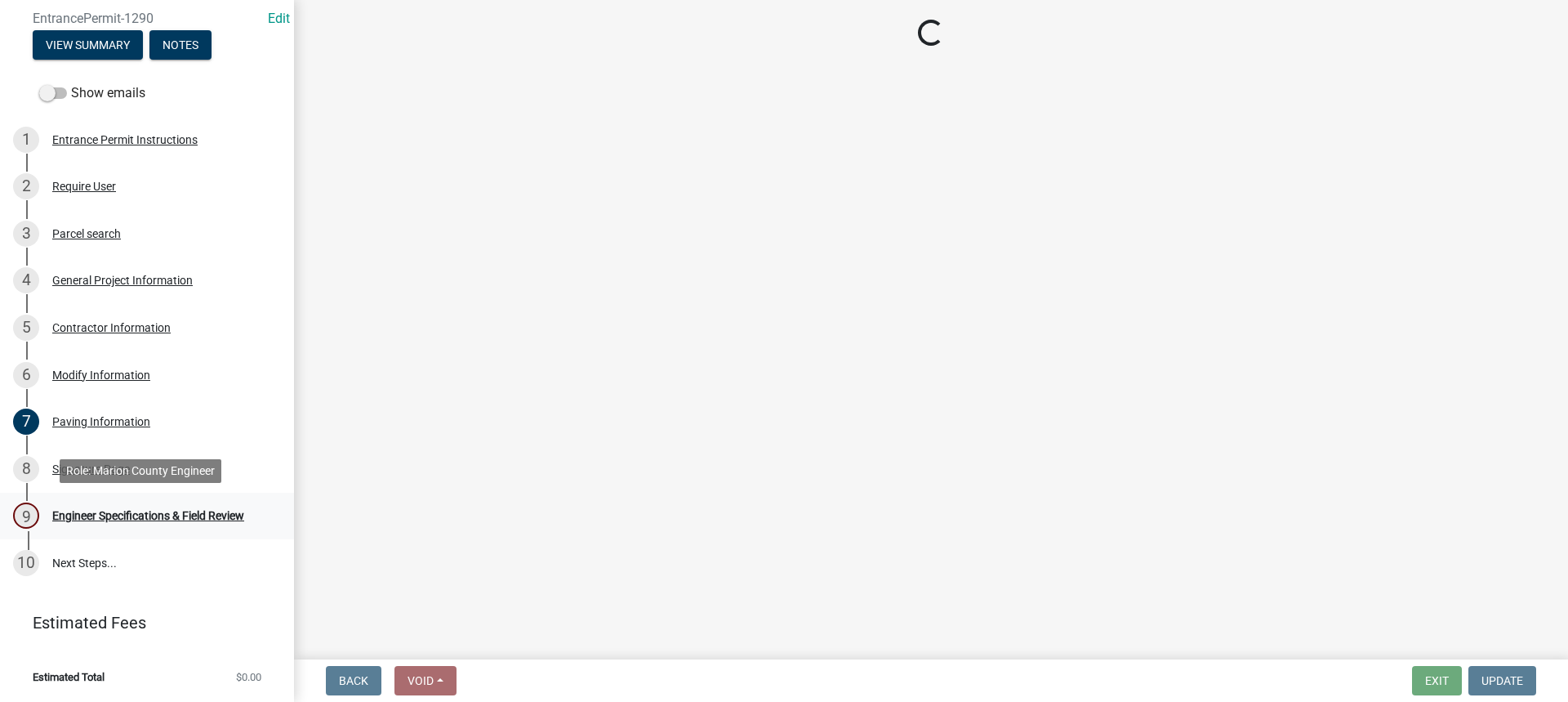
scroll to position [0, 0]
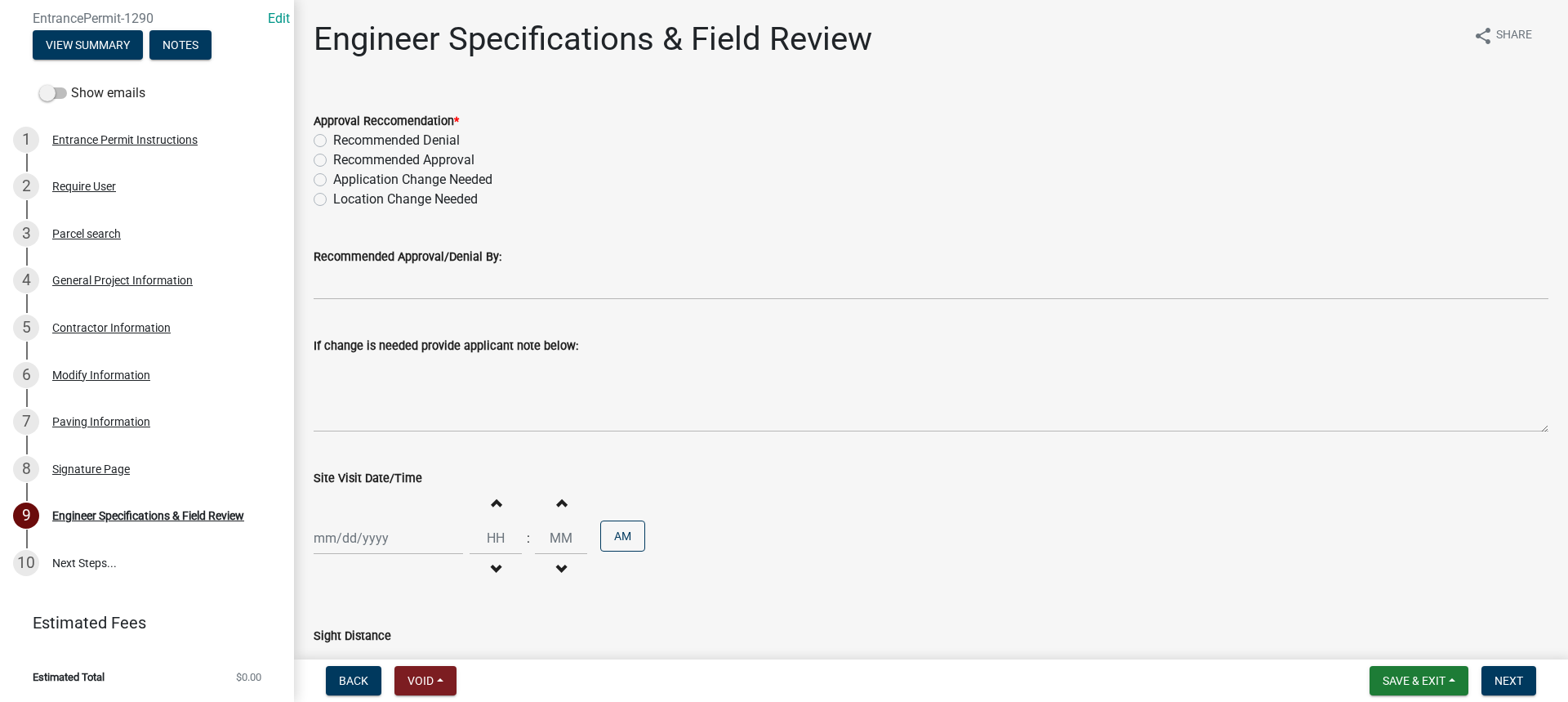
click at [333, 159] on label "Recommended Approval" at bounding box center [404, 160] width 141 height 20
click at [333, 159] on input "Recommended Approval" at bounding box center [338, 155] width 10 height 10
radio input "true"
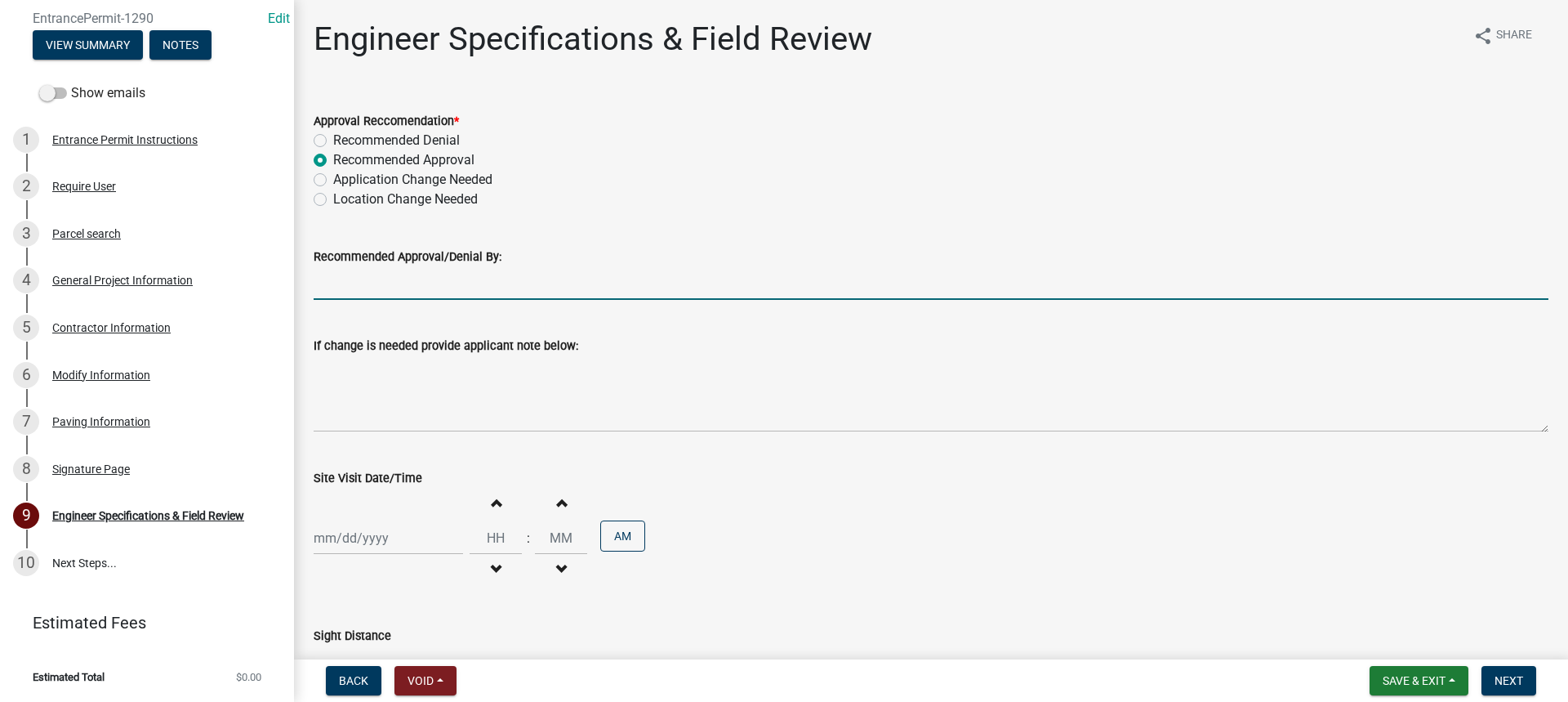
click at [398, 275] on input "Recommended Approval/Denial By:" at bounding box center [930, 283] width 1235 height 33
type input "[PERSON_NAME]"
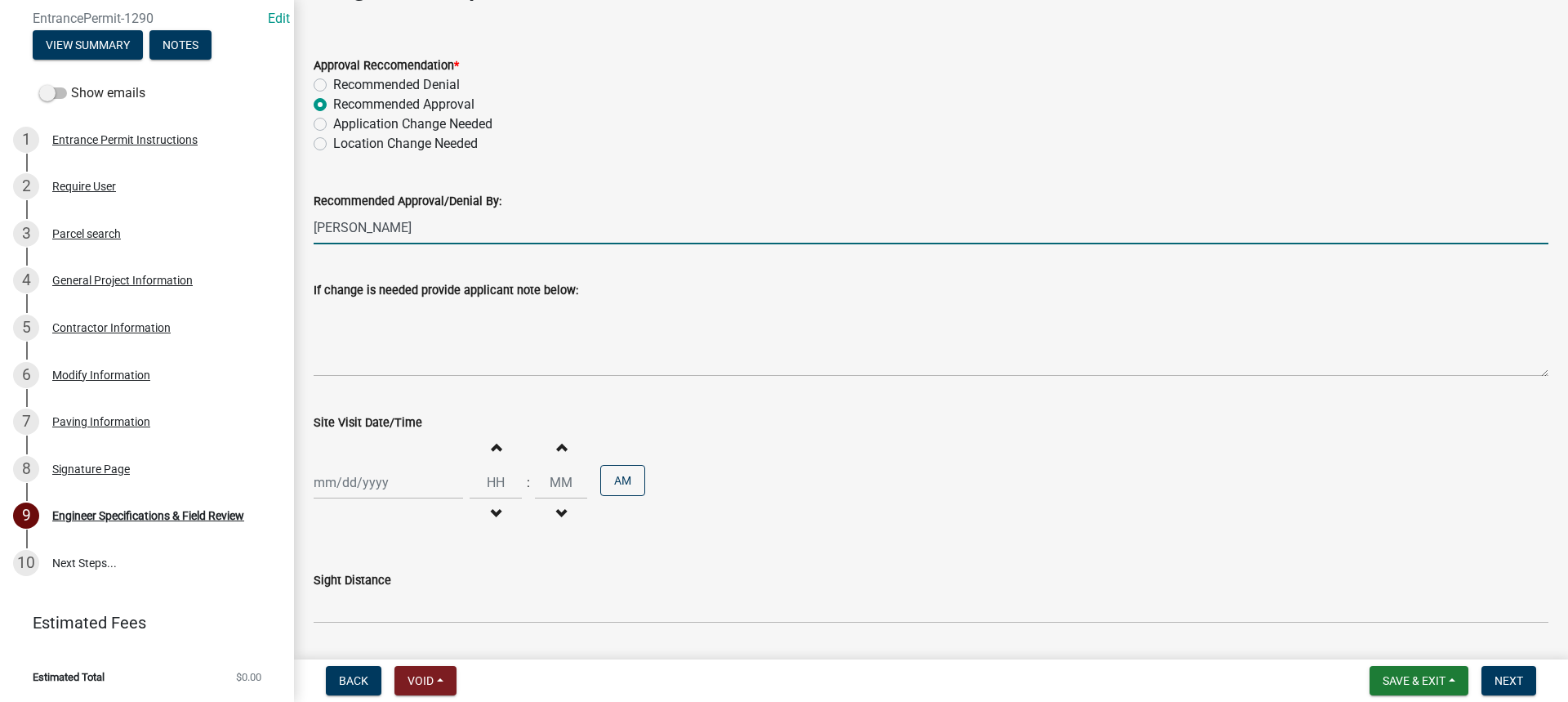
scroll to position [82, 0]
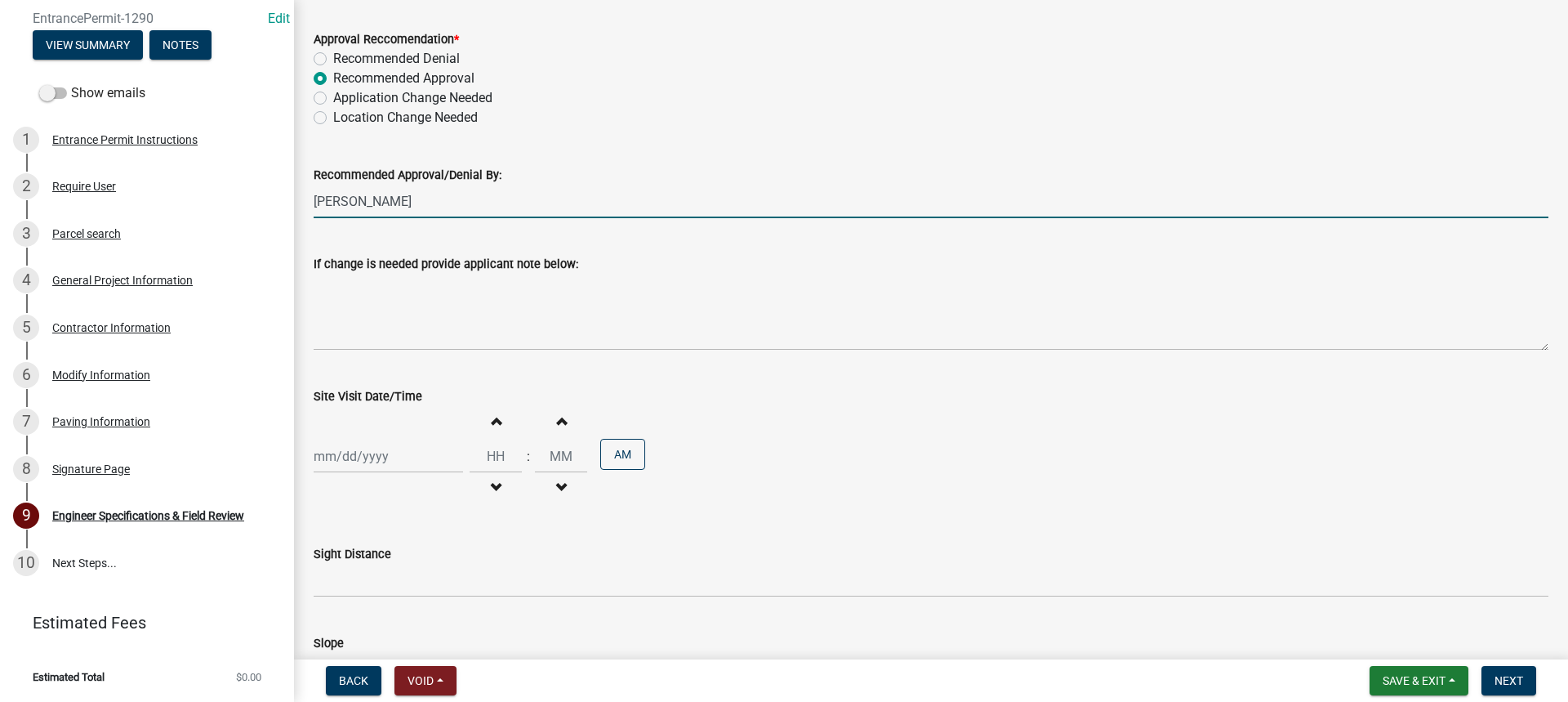
select select "10"
select select "2025"
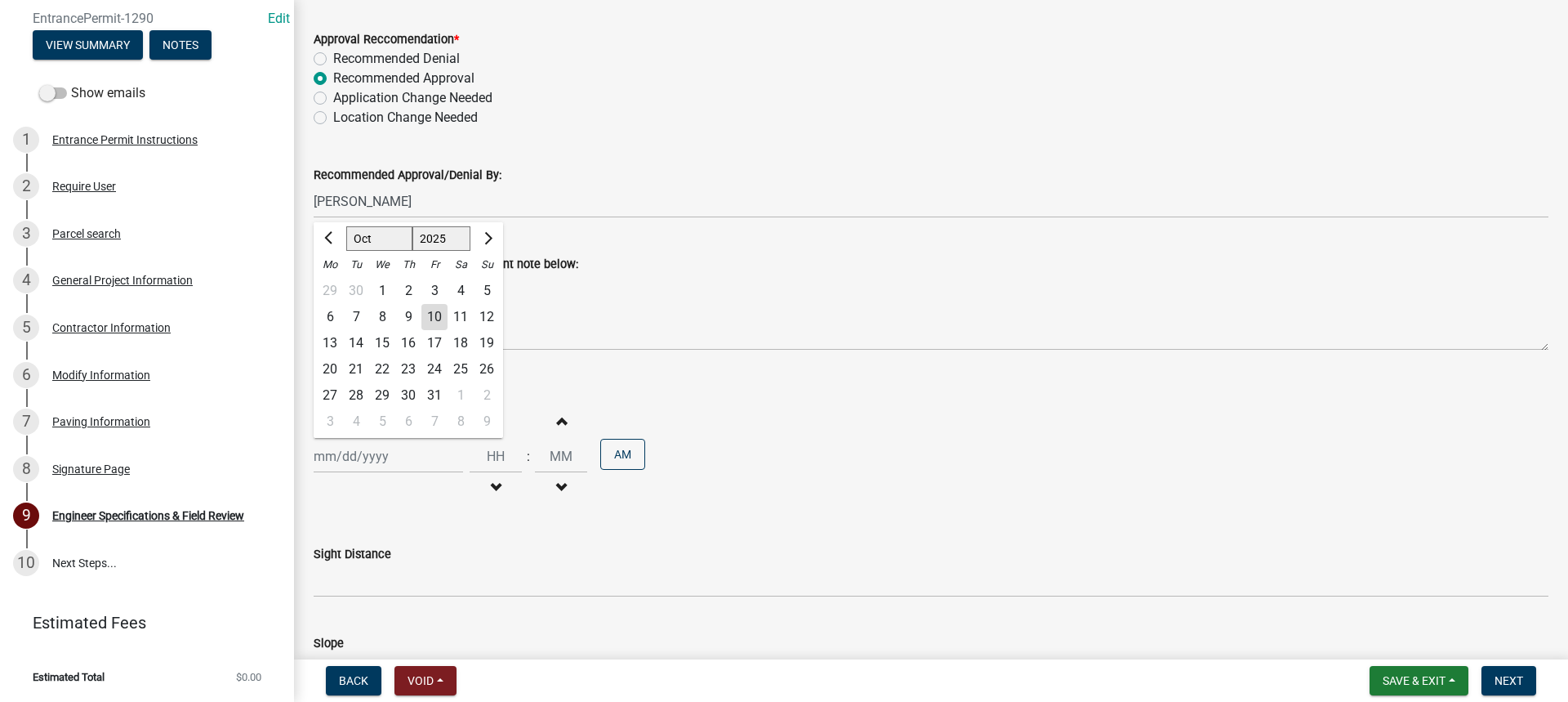
click at [379, 457] on div "[PERSON_NAME] Feb Mar Apr [PERSON_NAME][DATE] Oct Nov [DATE] 1526 1527 1528 152…" at bounding box center [387, 456] width 149 height 33
click at [431, 310] on div "10" at bounding box center [434, 316] width 26 height 26
type input "[DATE]"
click at [492, 481] on span "button" at bounding box center [496, 488] width 9 height 13
type input "11"
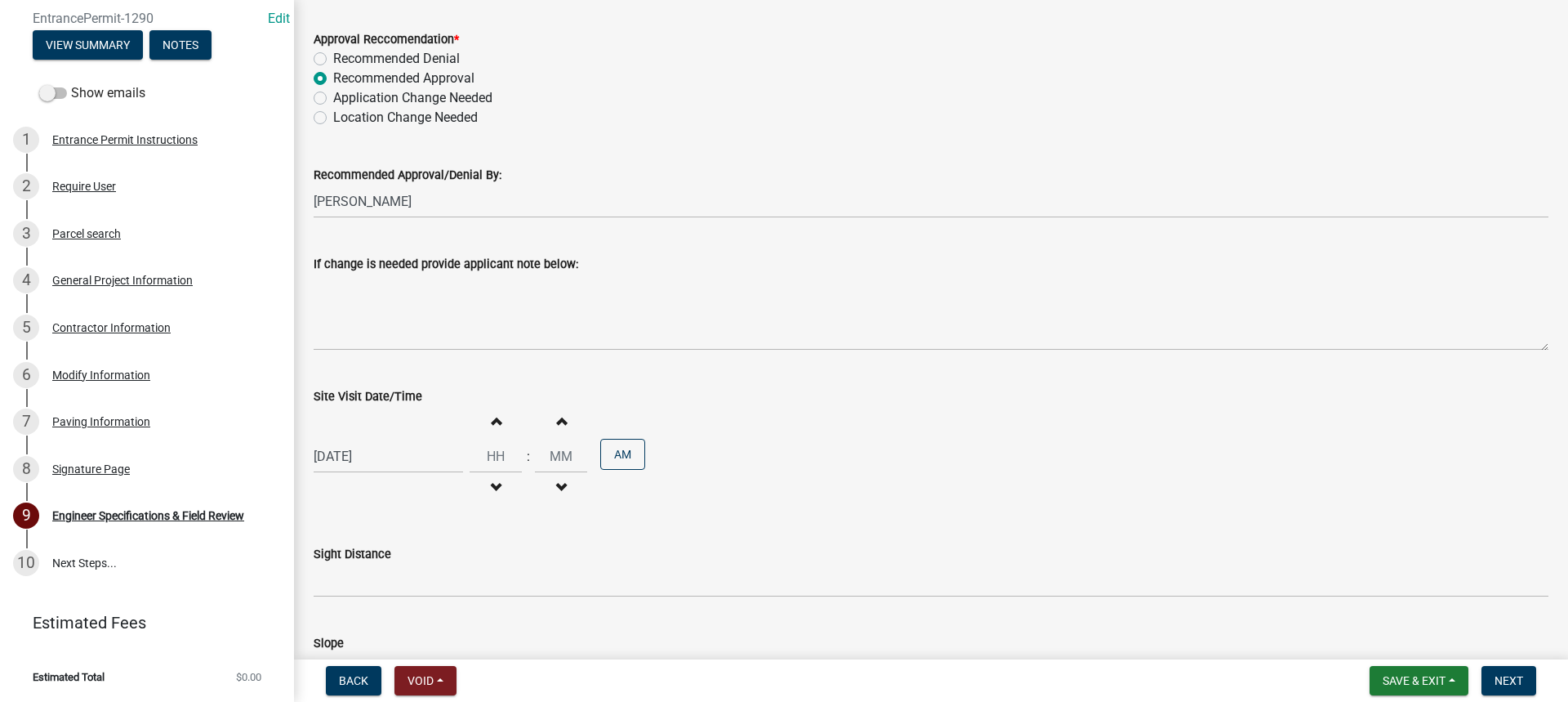
type input "00"
click at [492, 481] on span "button" at bounding box center [496, 488] width 9 height 13
type input "09"
click at [601, 455] on button "PM" at bounding box center [623, 454] width 45 height 31
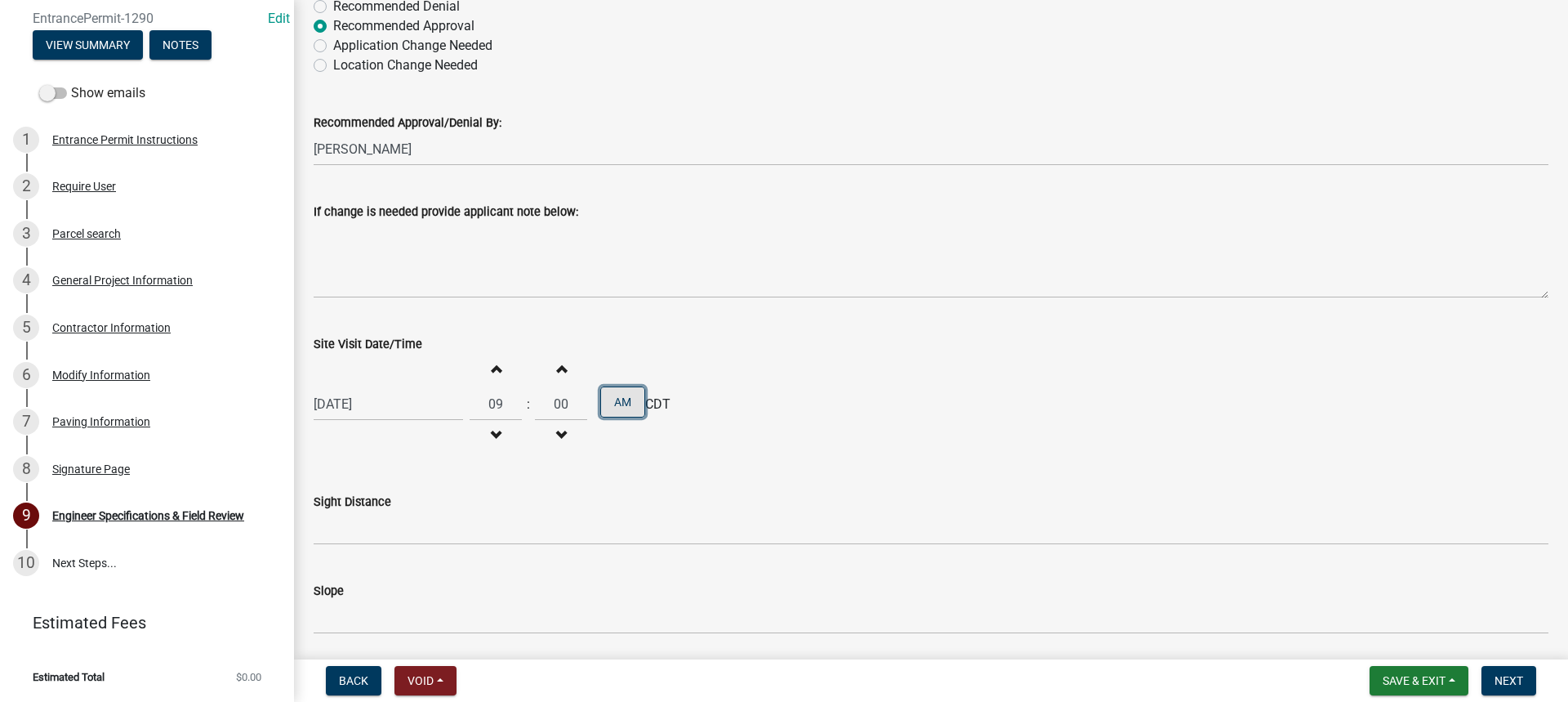
scroll to position [164, 0]
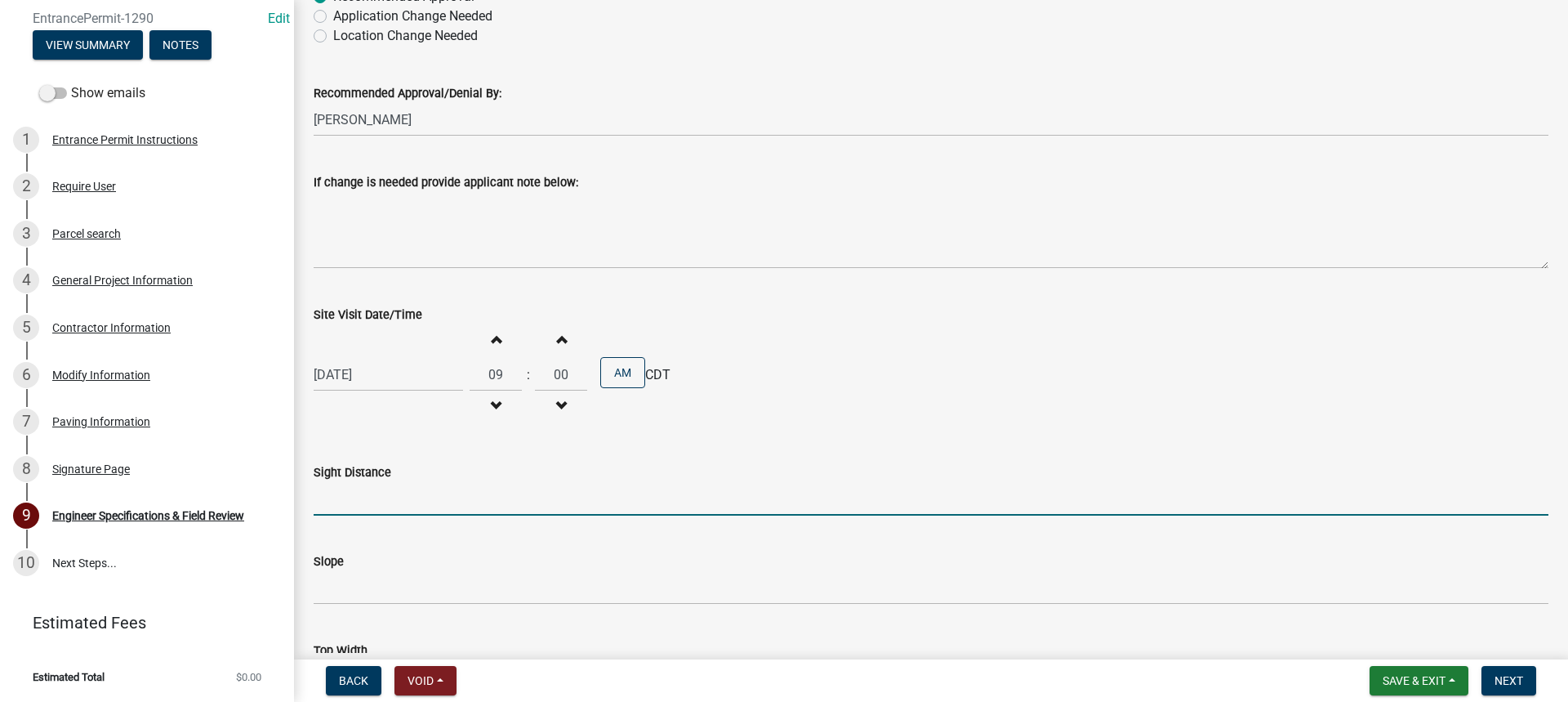
click at [406, 505] on input "Sight Distance" at bounding box center [930, 498] width 1235 height 33
type input "Ok"
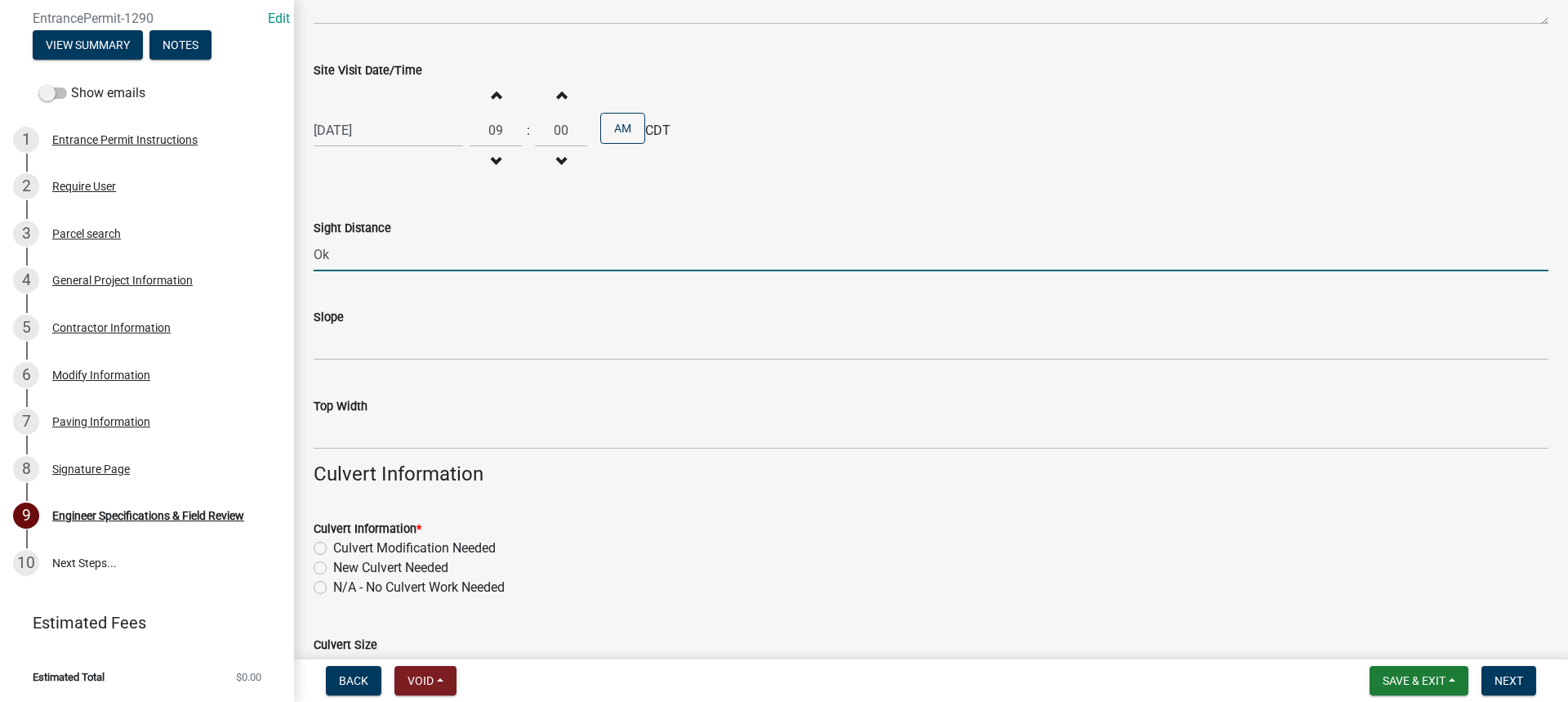
scroll to position [491, 0]
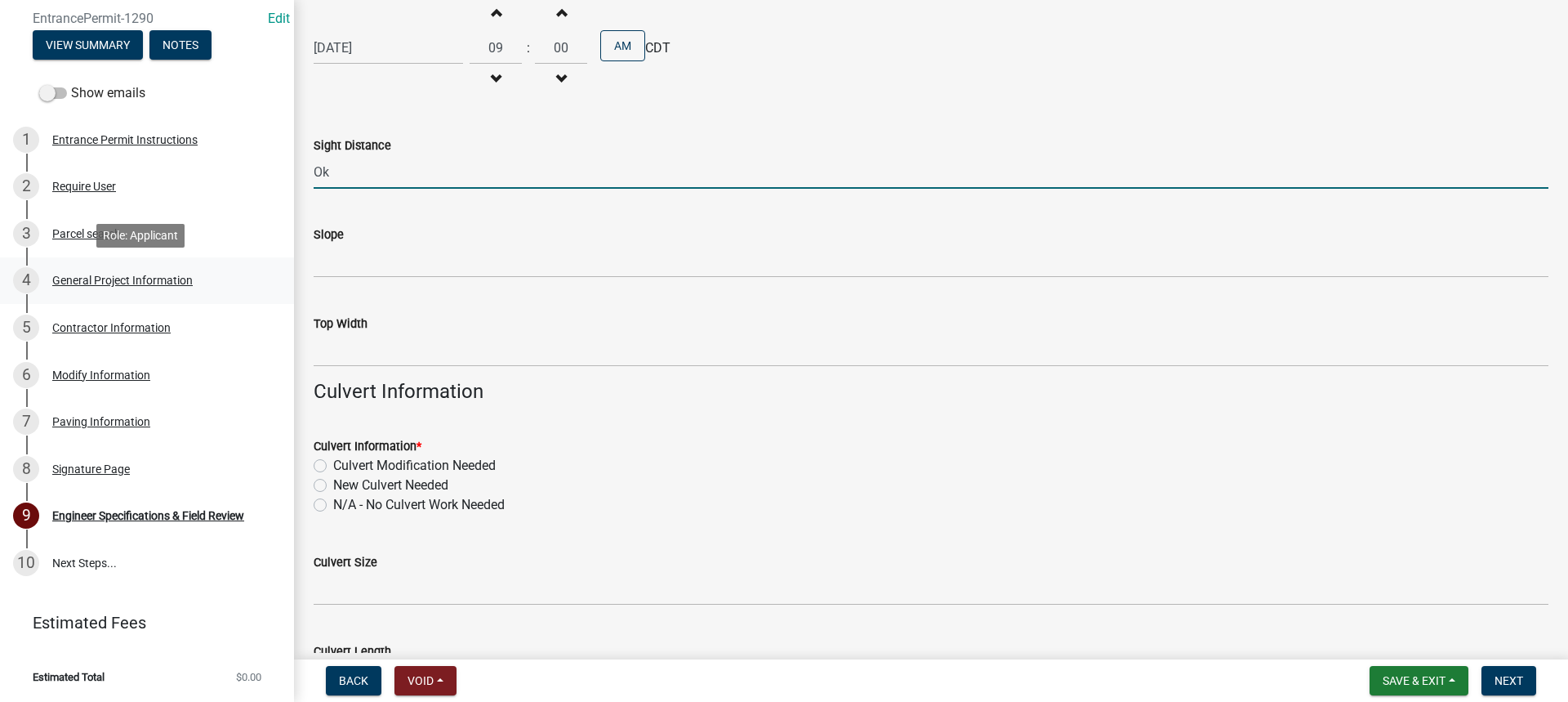
click at [113, 279] on div "General Project Information" at bounding box center [123, 280] width 141 height 11
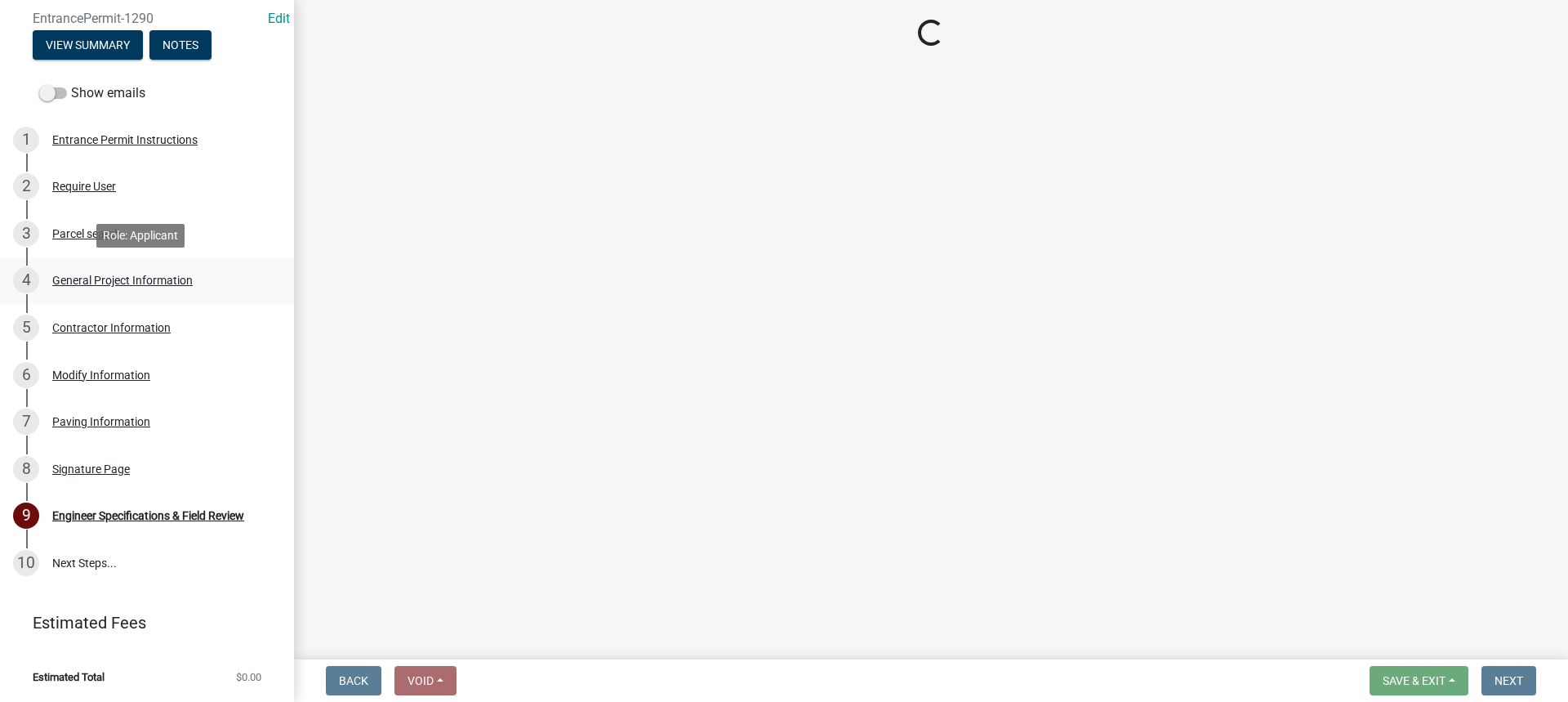
scroll to position [0, 0]
select select "7d756283-d3db-42d8-b135-ff8906bd1c63"
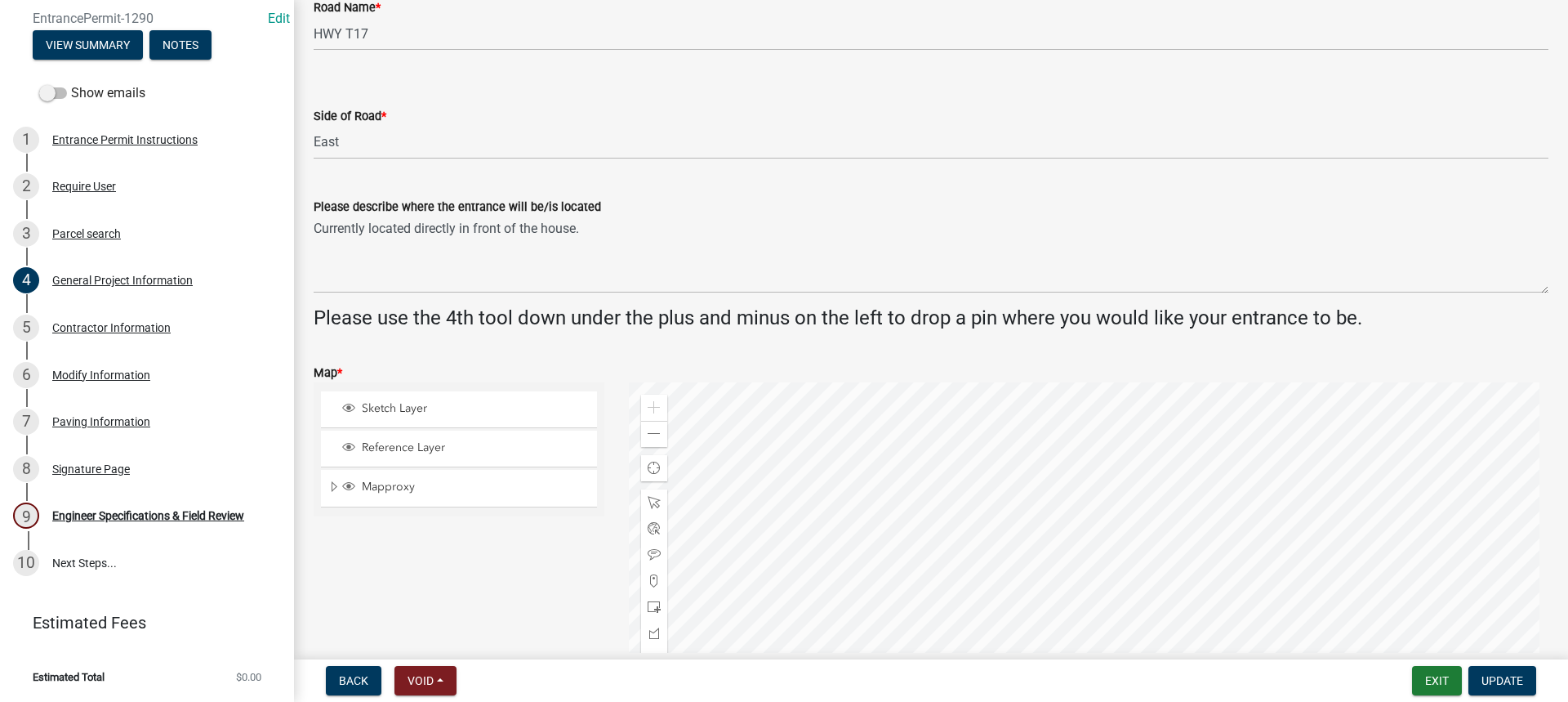
scroll to position [409, 0]
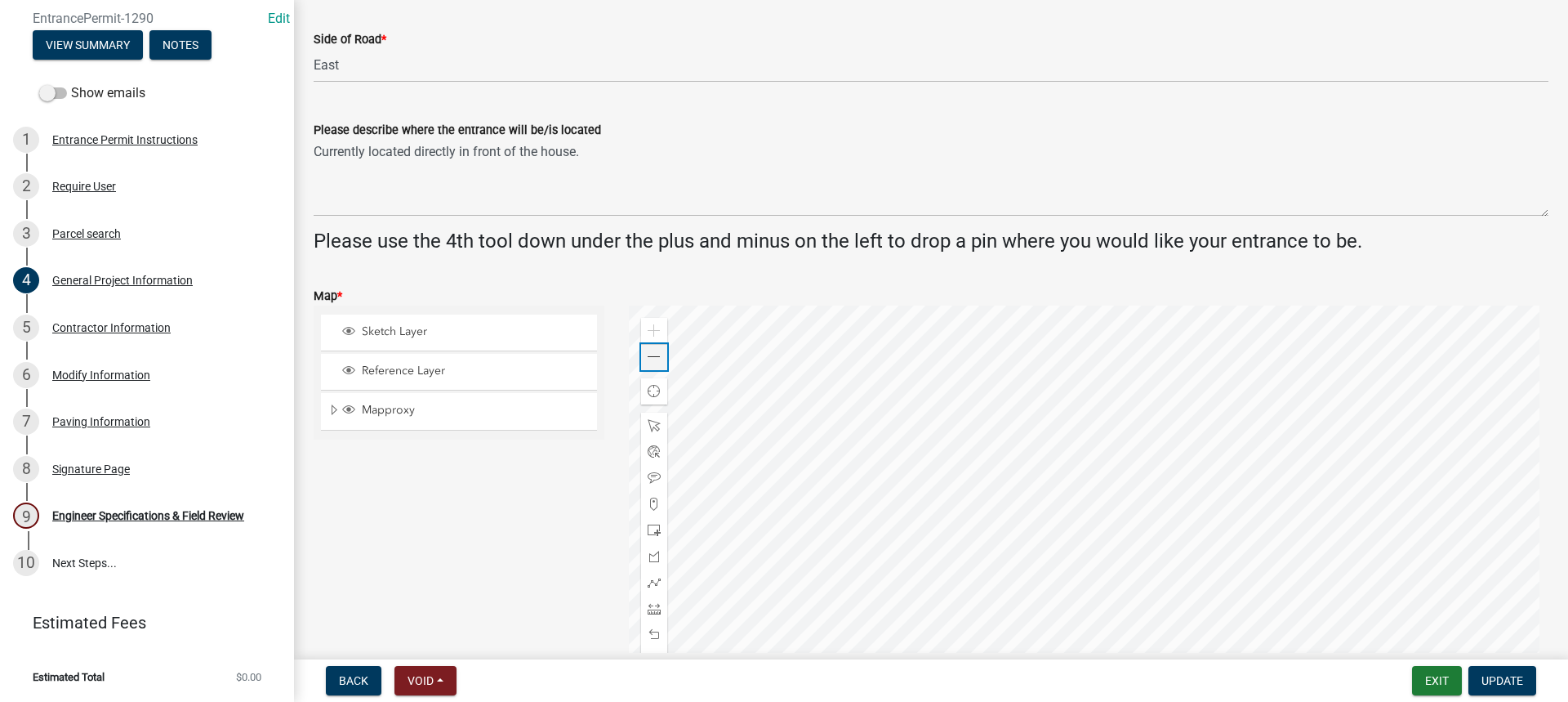
click at [645, 366] on div "Zoom out" at bounding box center [654, 356] width 26 height 26
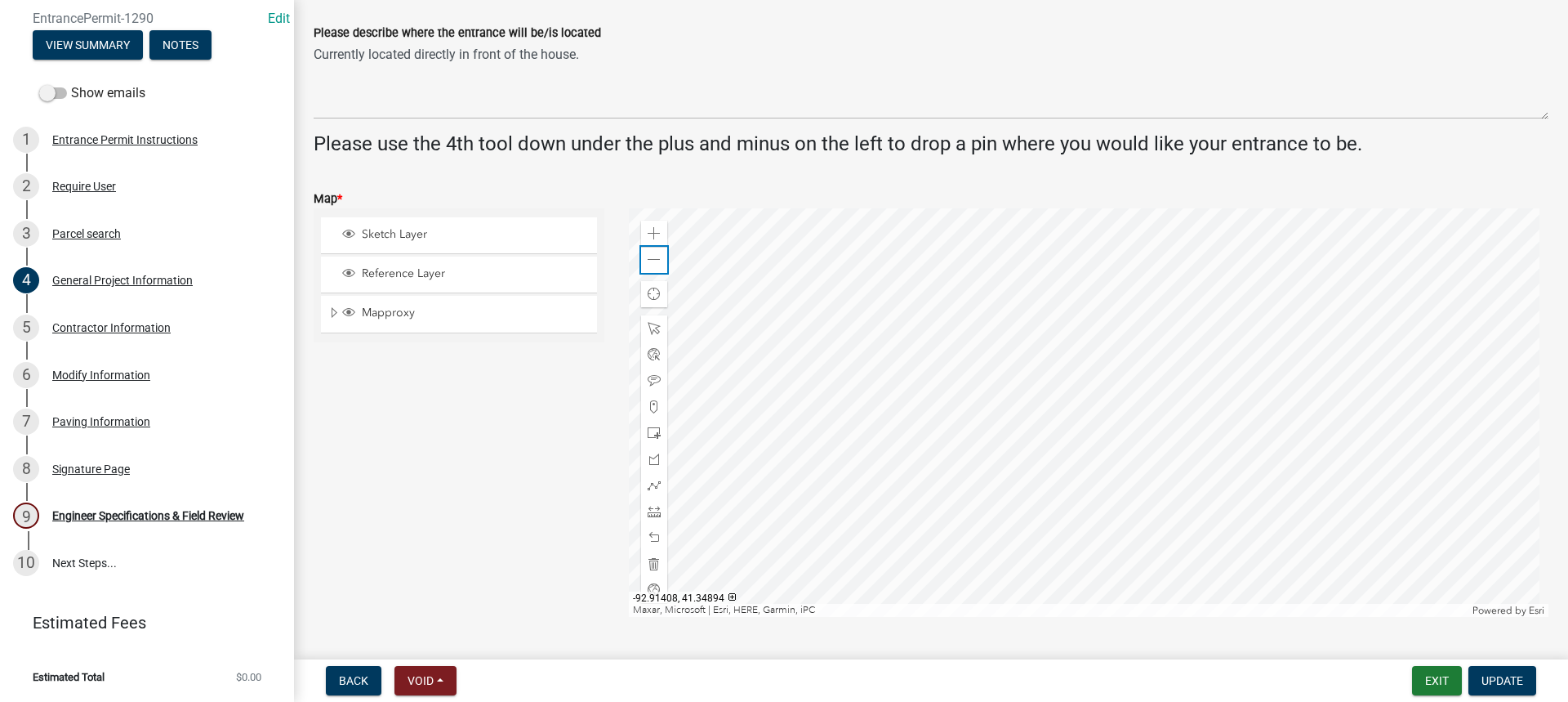
scroll to position [491, 0]
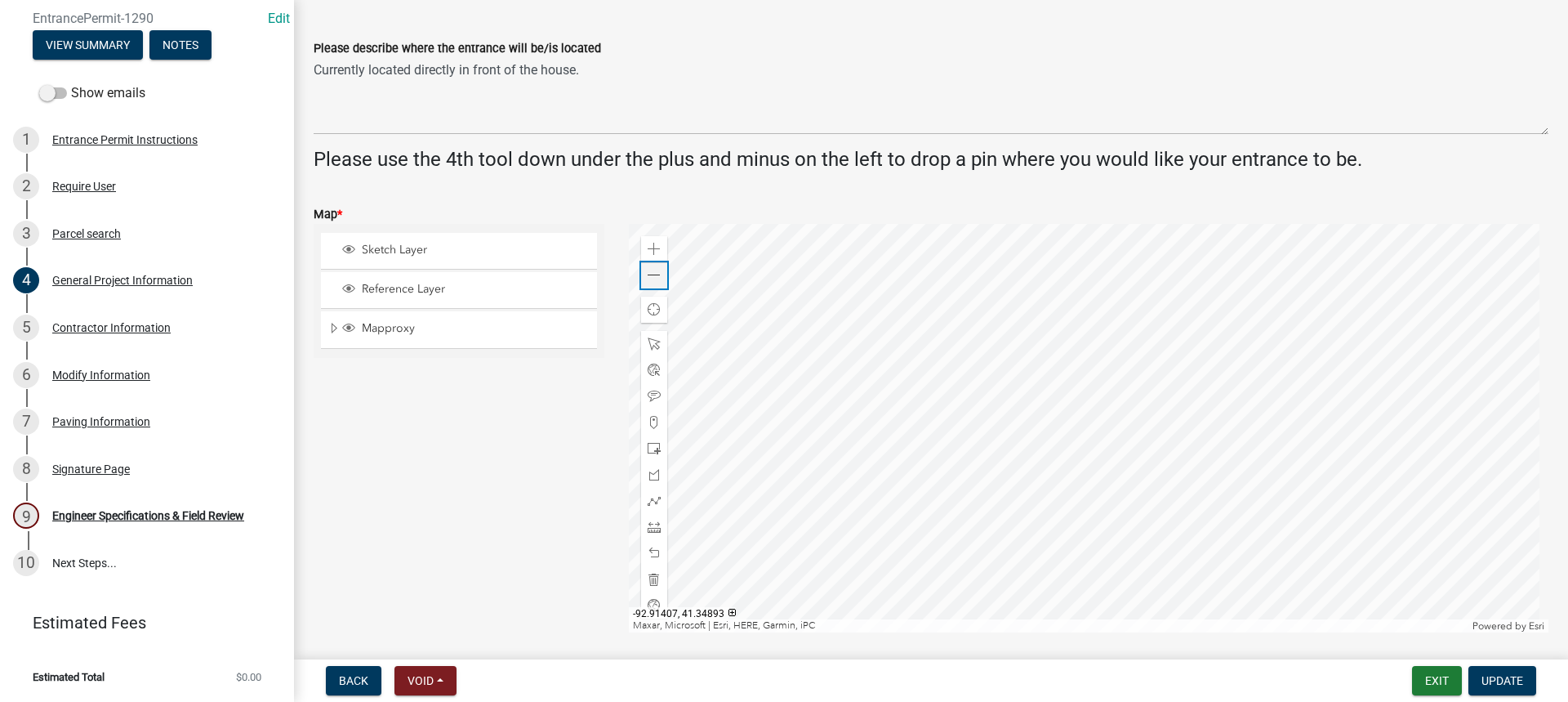
click at [651, 272] on span at bounding box center [654, 275] width 13 height 13
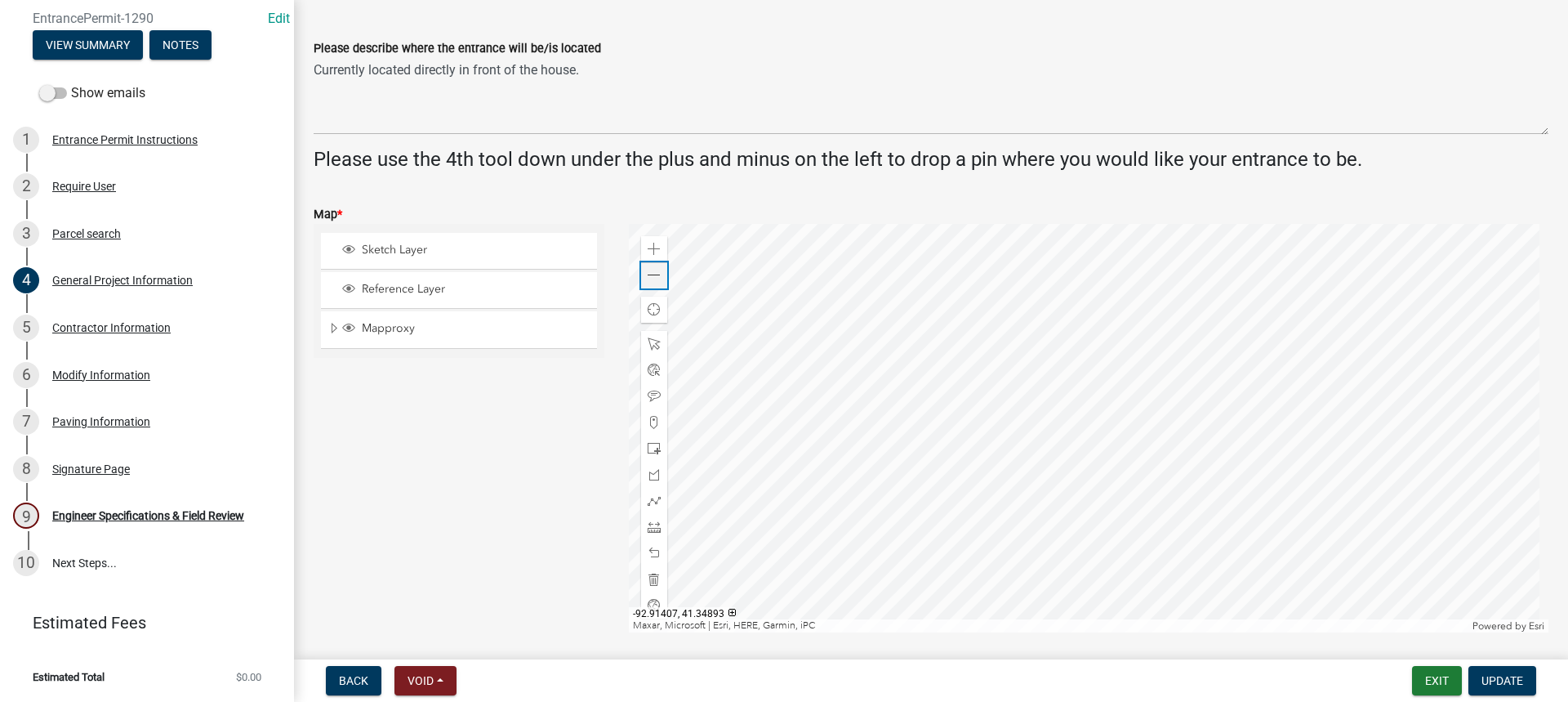
click at [651, 272] on span at bounding box center [654, 275] width 13 height 13
